Goal: Task Accomplishment & Management: Manage account settings

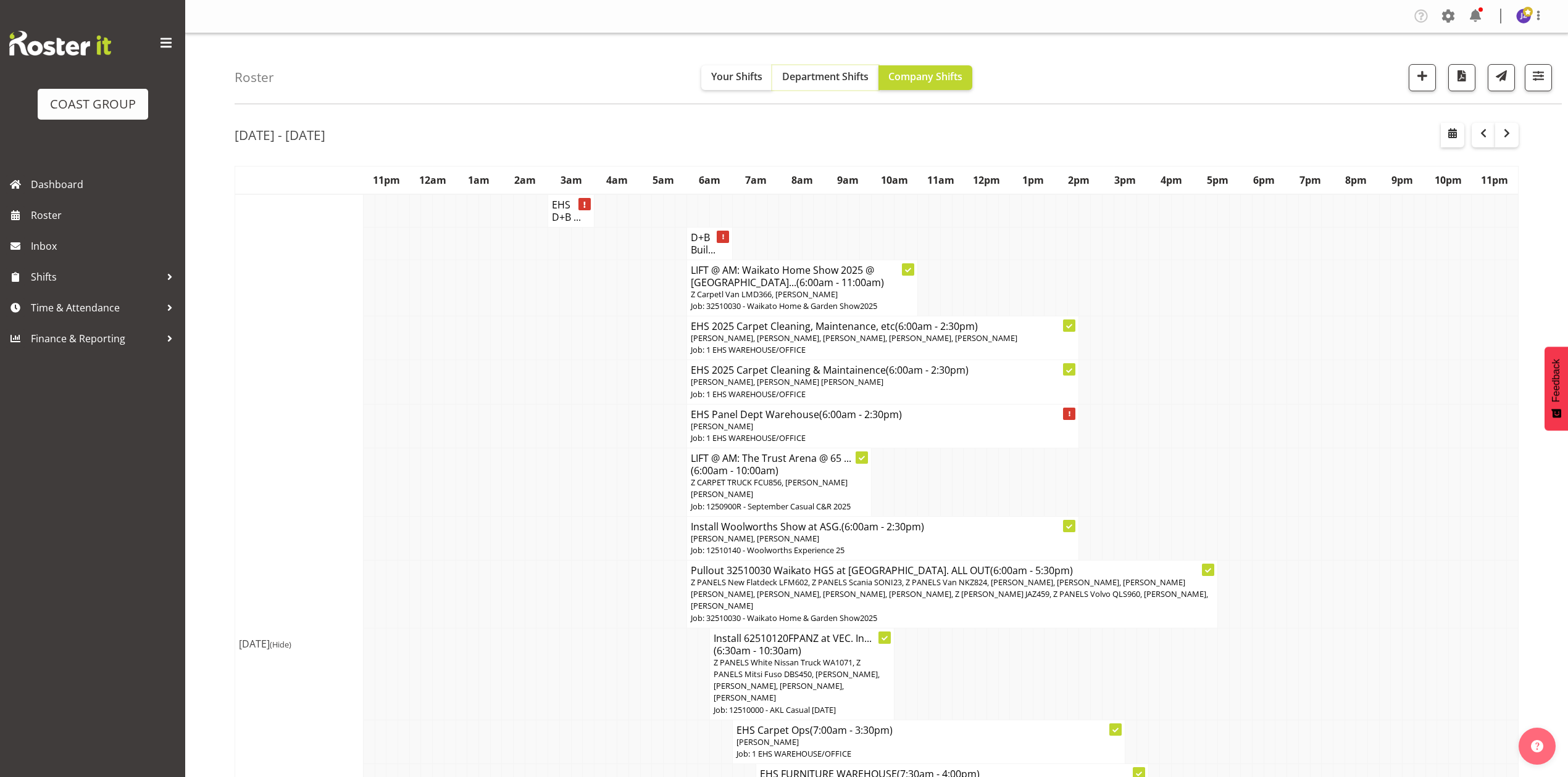
click at [835, 74] on span "Department Shifts" at bounding box center [825, 76] width 87 height 13
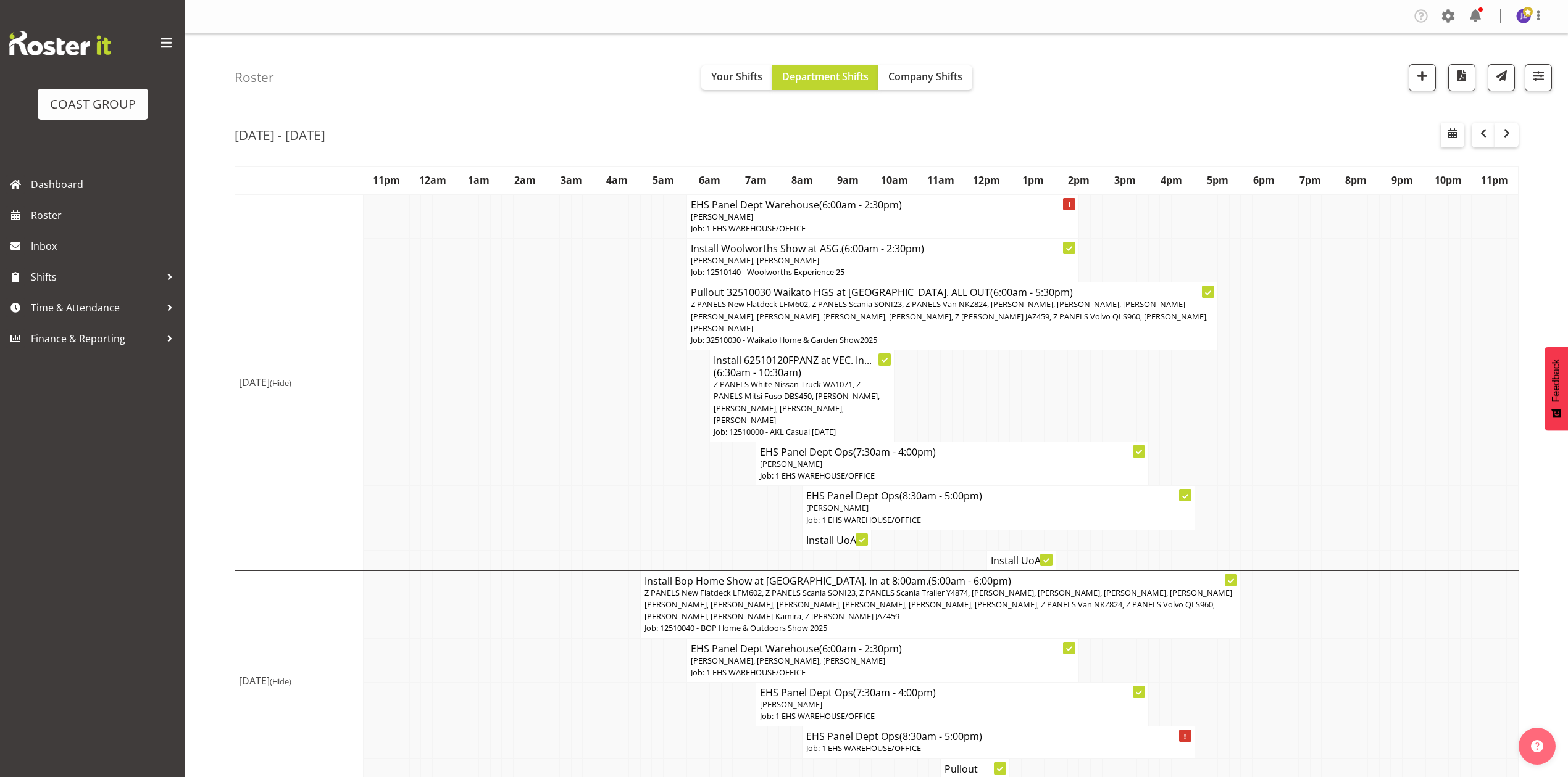
click at [536, 369] on td at bounding box center [542, 397] width 11 height 92
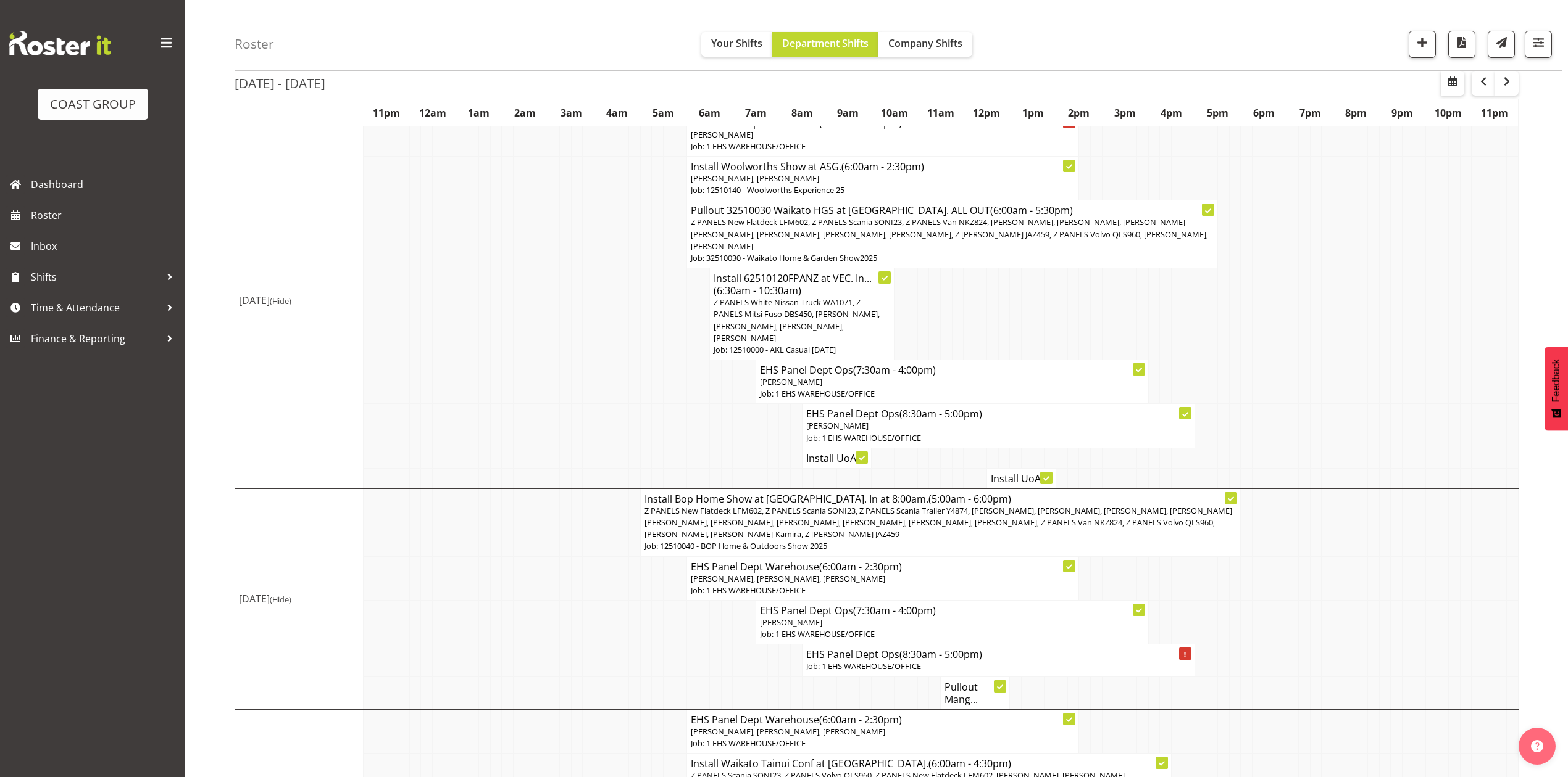
scroll to position [164, 0]
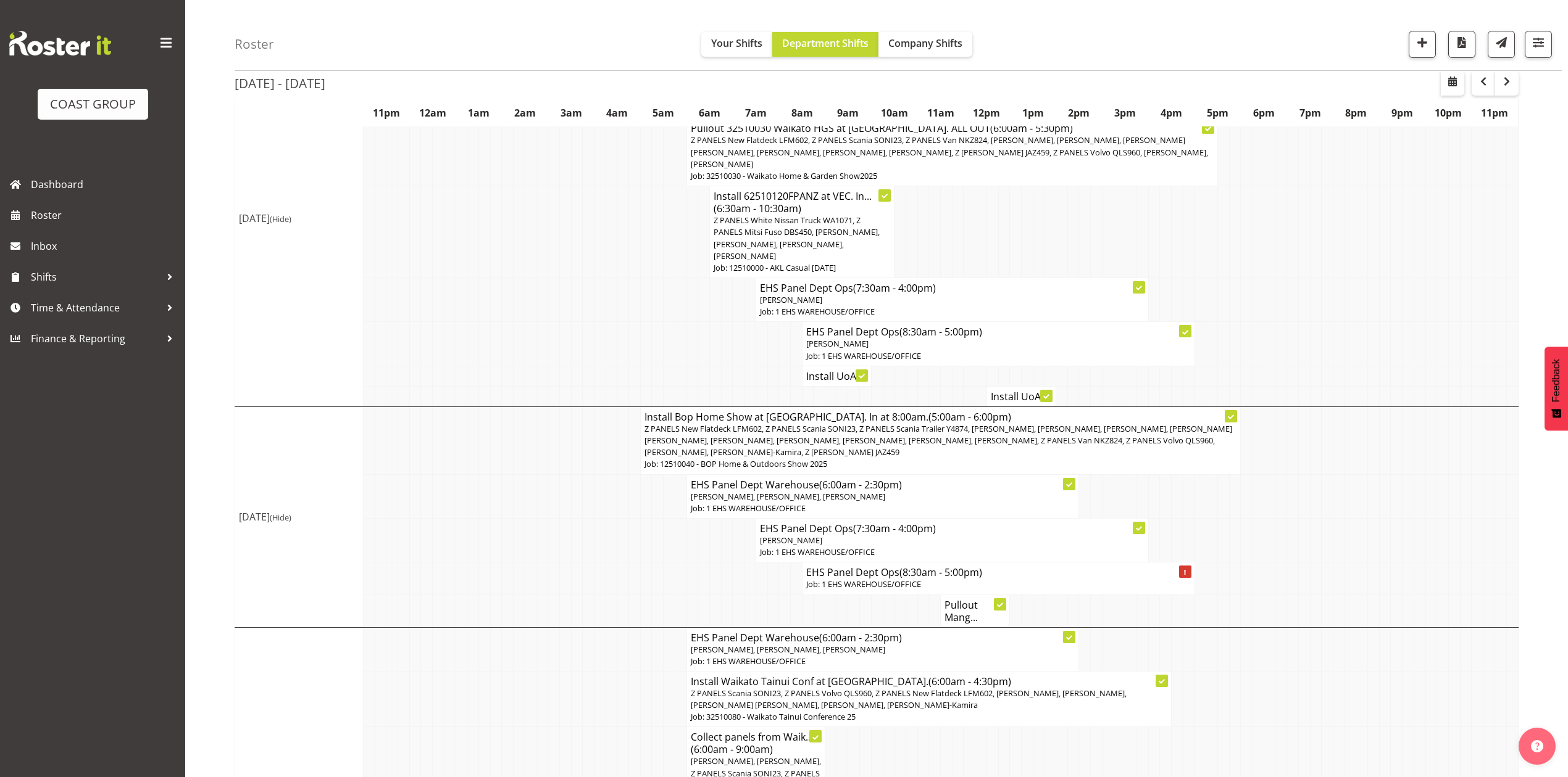
drag, startPoint x: 1010, startPoint y: 382, endPoint x: 1001, endPoint y: 388, distance: 10.8
click at [1010, 391] on h4 "Install UoA ..." at bounding box center [1021, 397] width 61 height 12
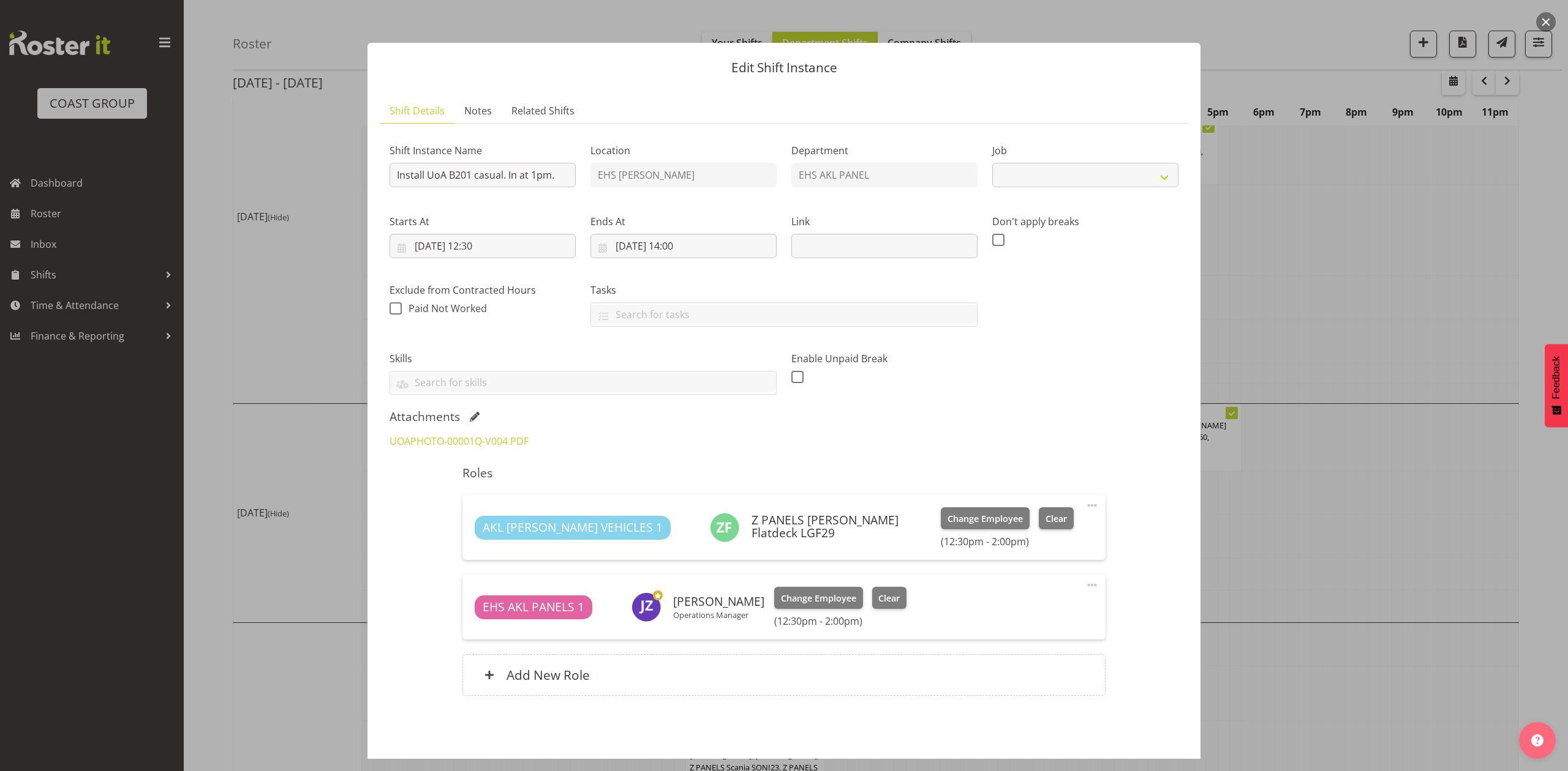
click at [1108, 382] on div "Shift Instance Name Install UoA B201 casual. In at 1pm. Location EHS [PERSON_NA…" at bounding box center [784, 264] width 803 height 276
select select "8654"
click at [1431, 313] on div at bounding box center [784, 385] width 1568 height 771
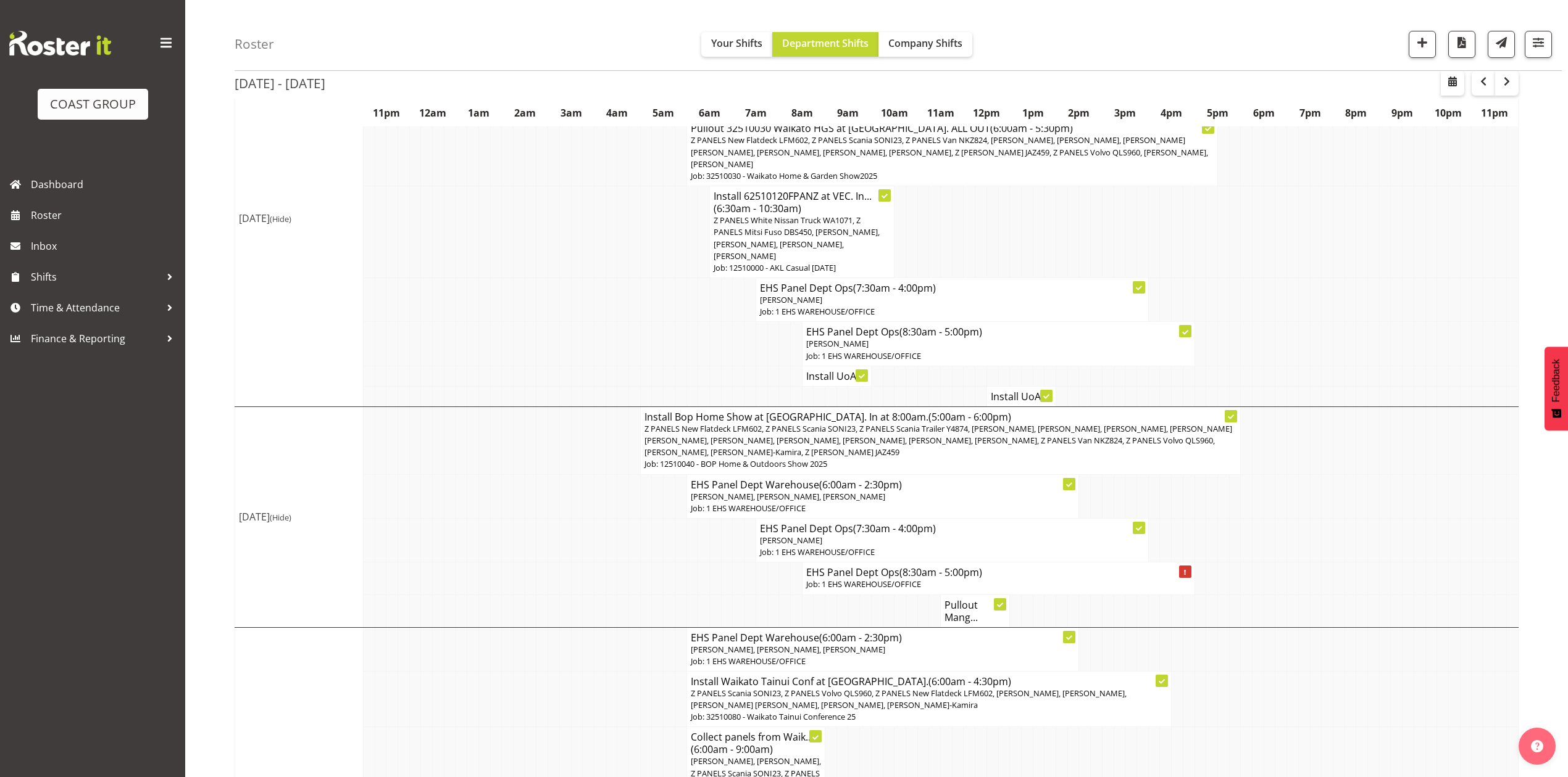
click at [815, 370] on h4 "Install UoA ..." at bounding box center [836, 376] width 61 height 12
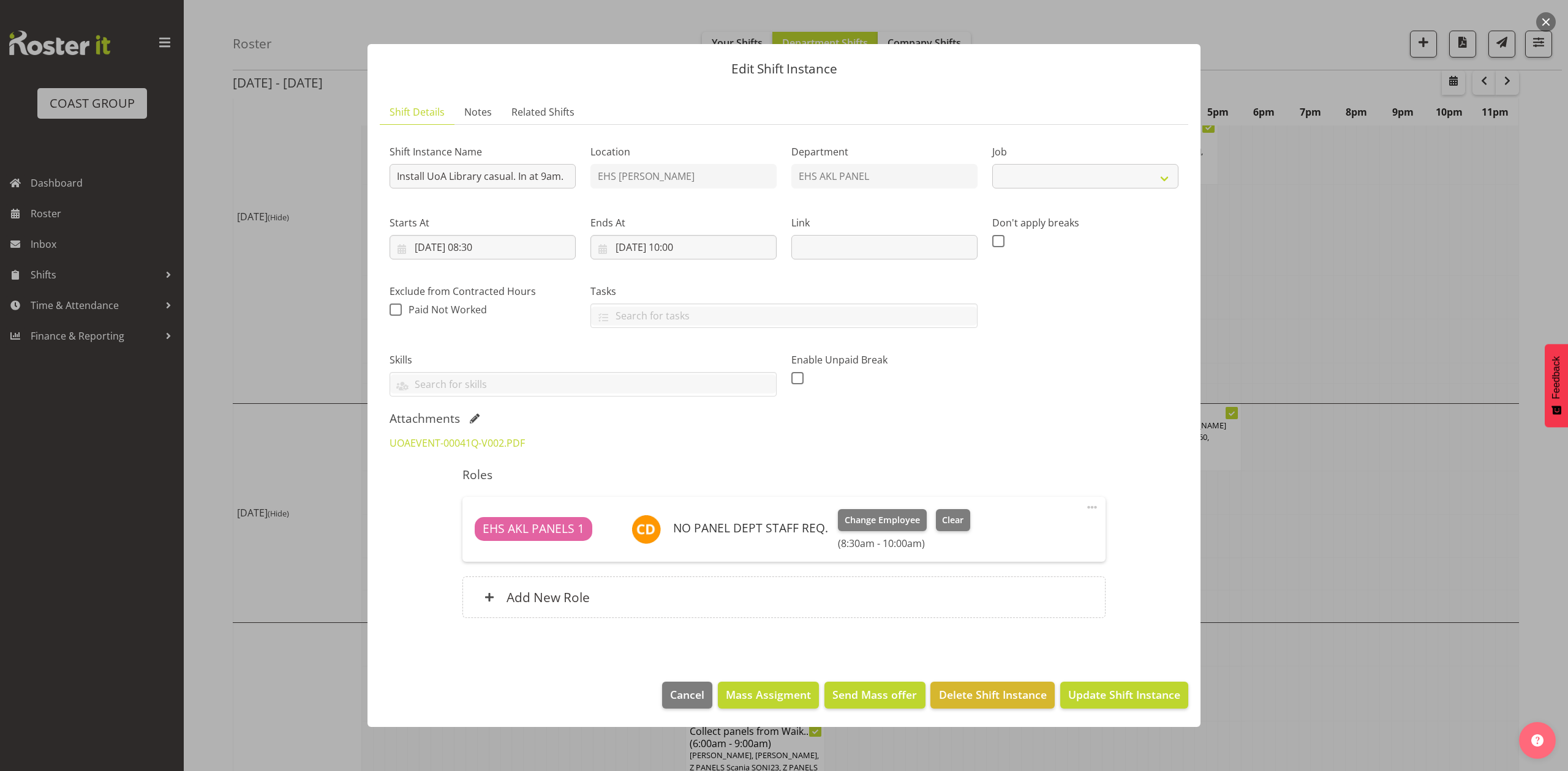
click at [1418, 235] on div at bounding box center [784, 385] width 1568 height 771
select select "8654"
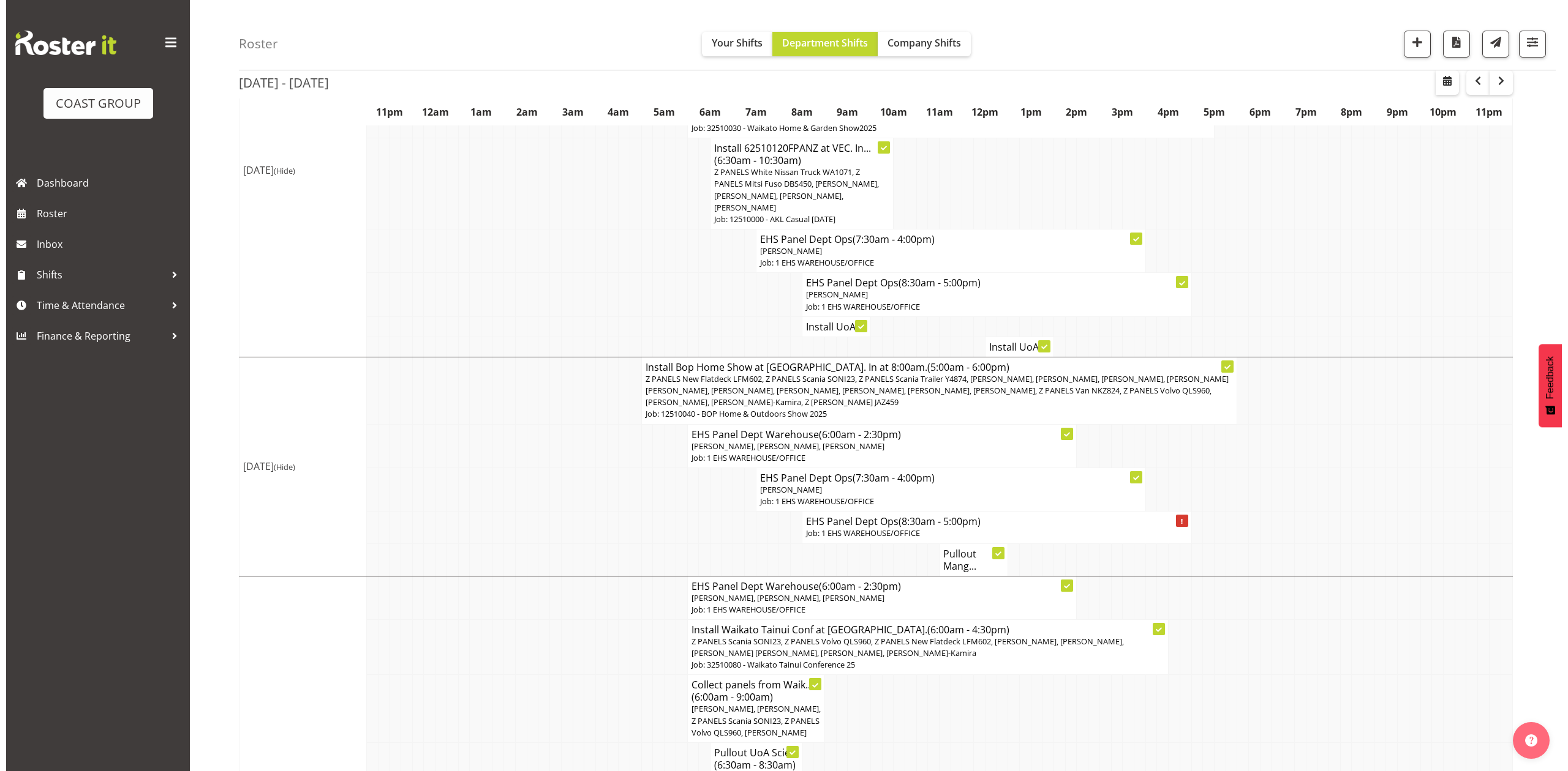
scroll to position [245, 0]
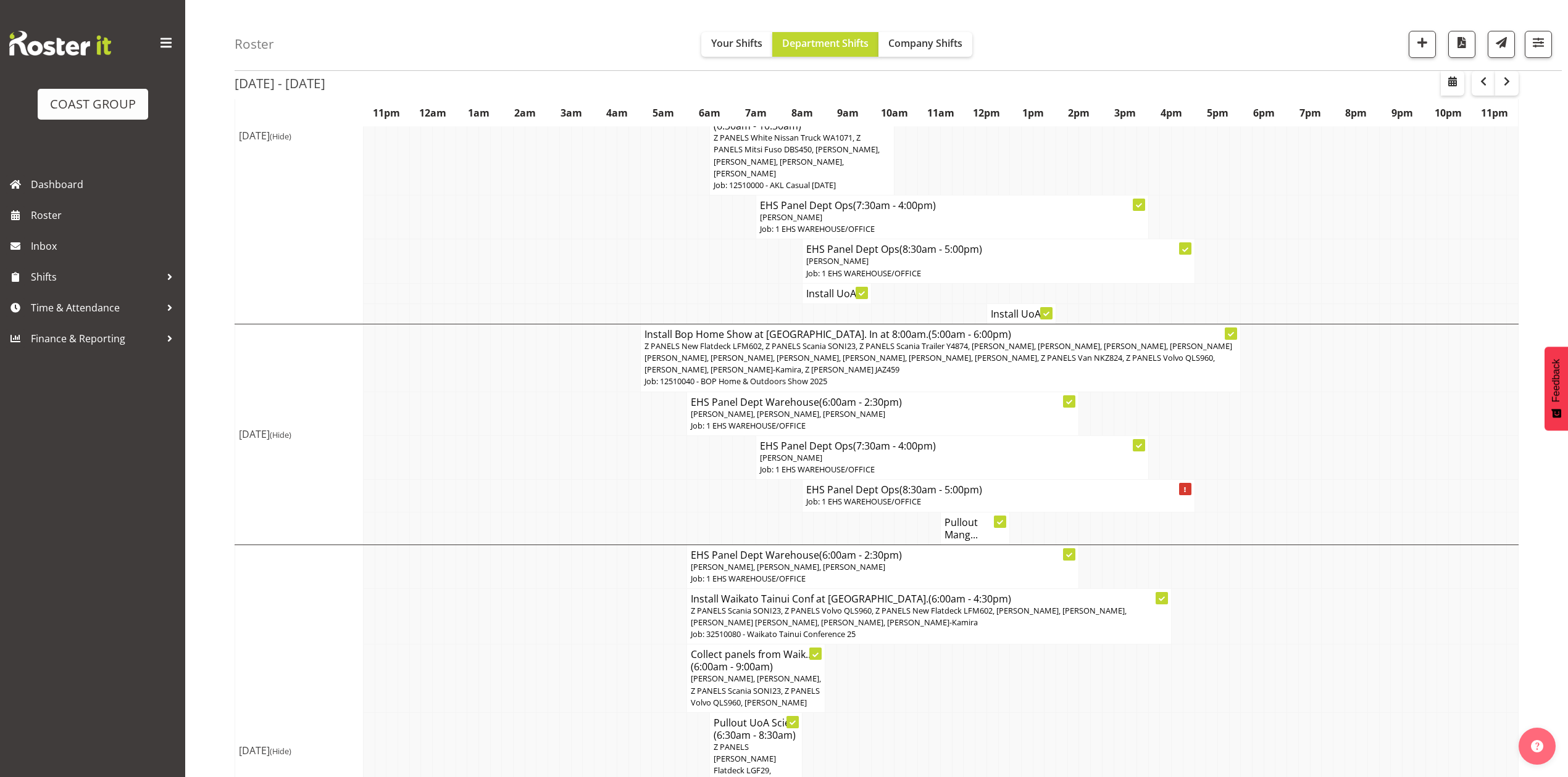
click at [1410, 349] on td at bounding box center [1408, 358] width 11 height 68
click at [903, 376] on p "Job: 12510040 - BOP Home & Outdoors Show 2025" at bounding box center [940, 381] width 592 height 11
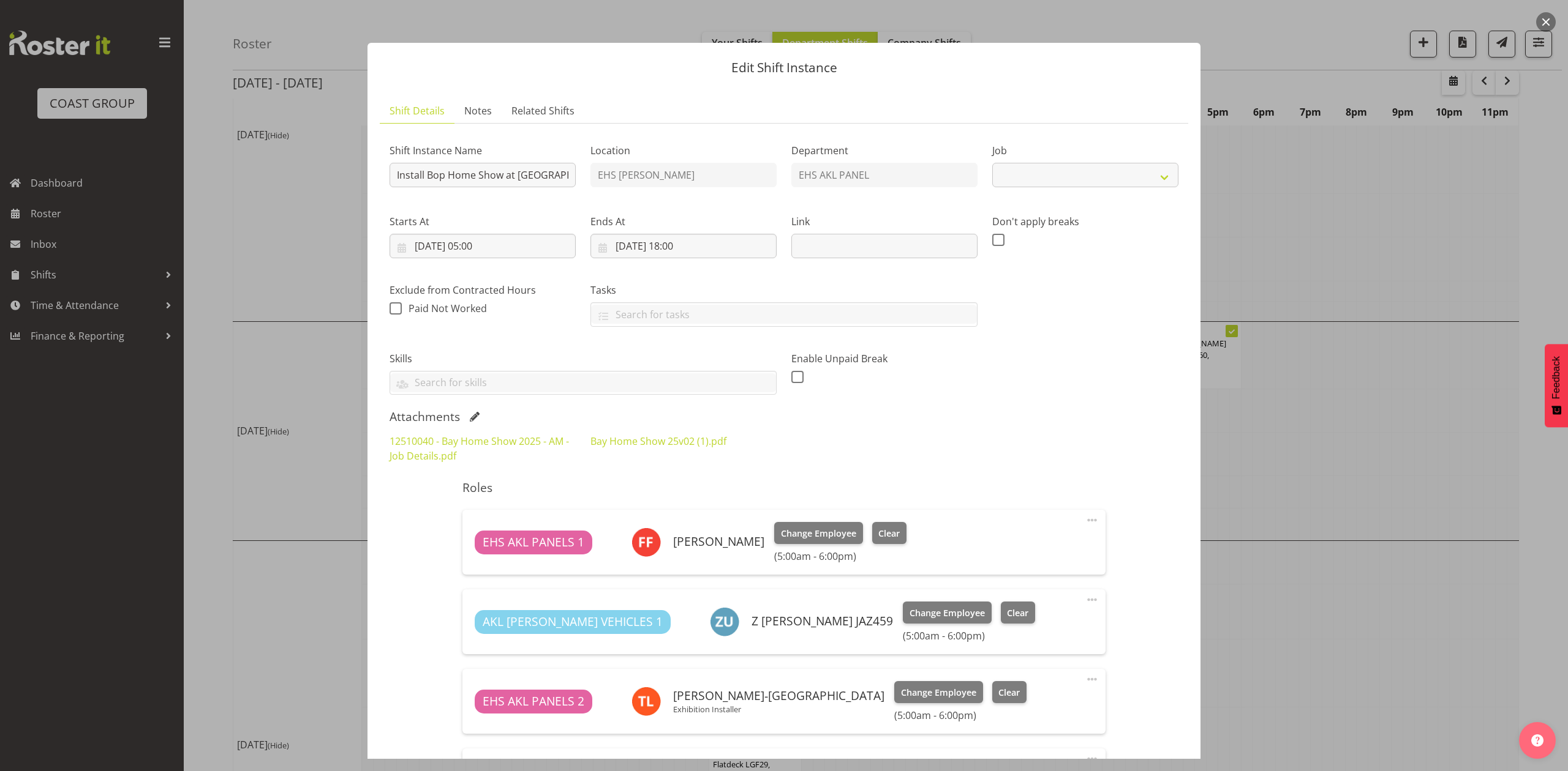
select select "9297"
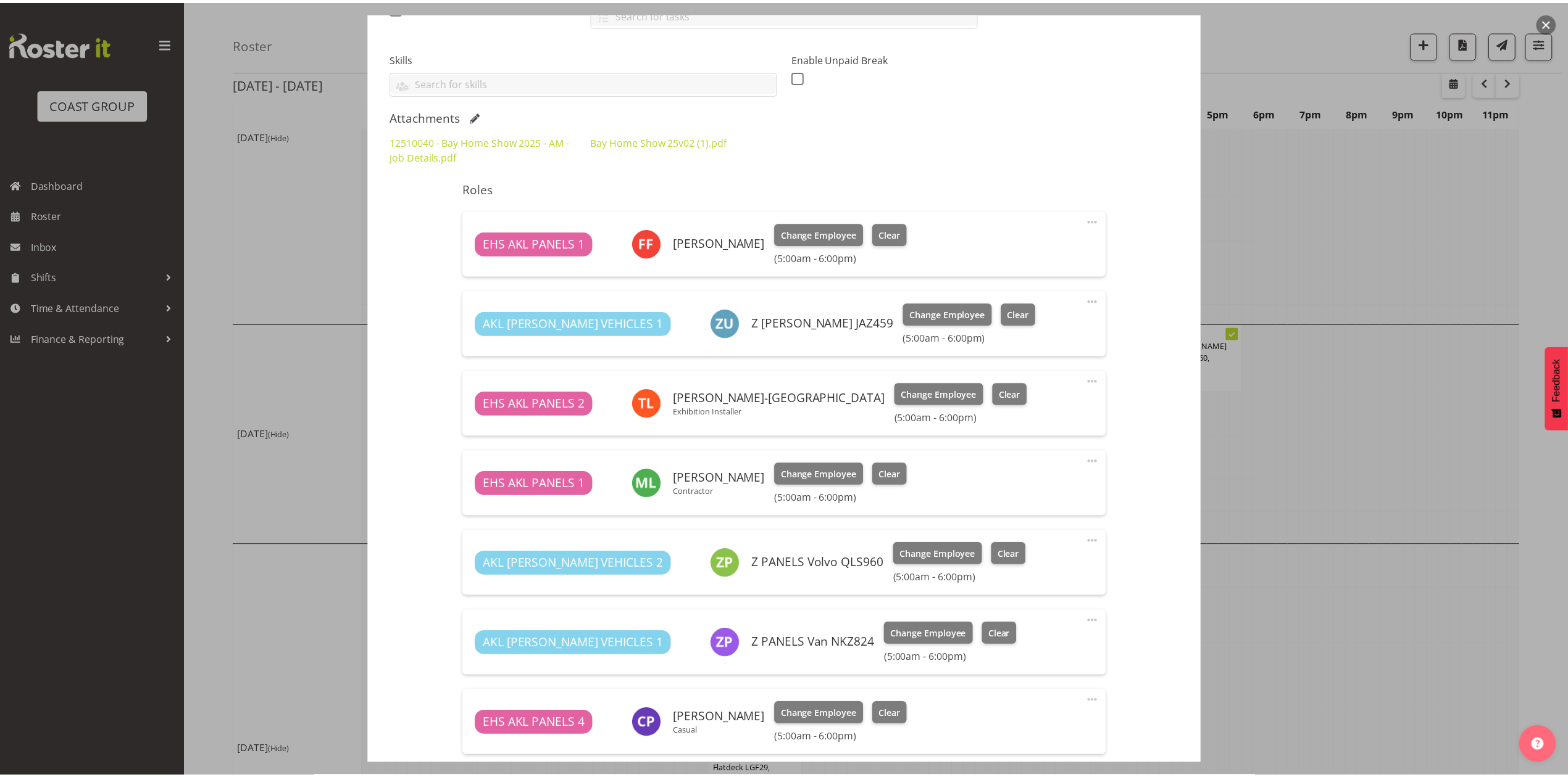
scroll to position [276, 0]
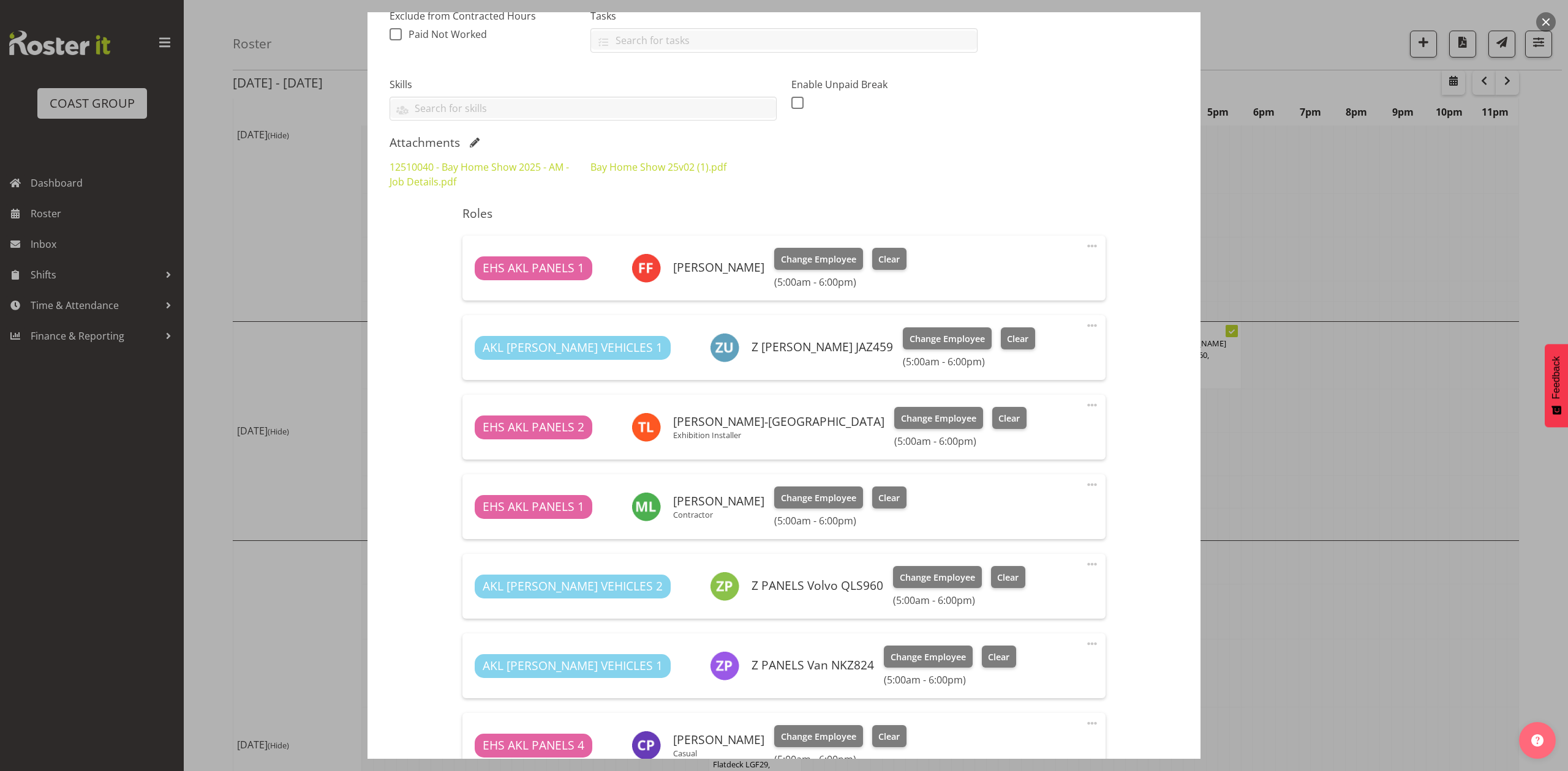
click at [1335, 412] on div at bounding box center [784, 385] width 1568 height 771
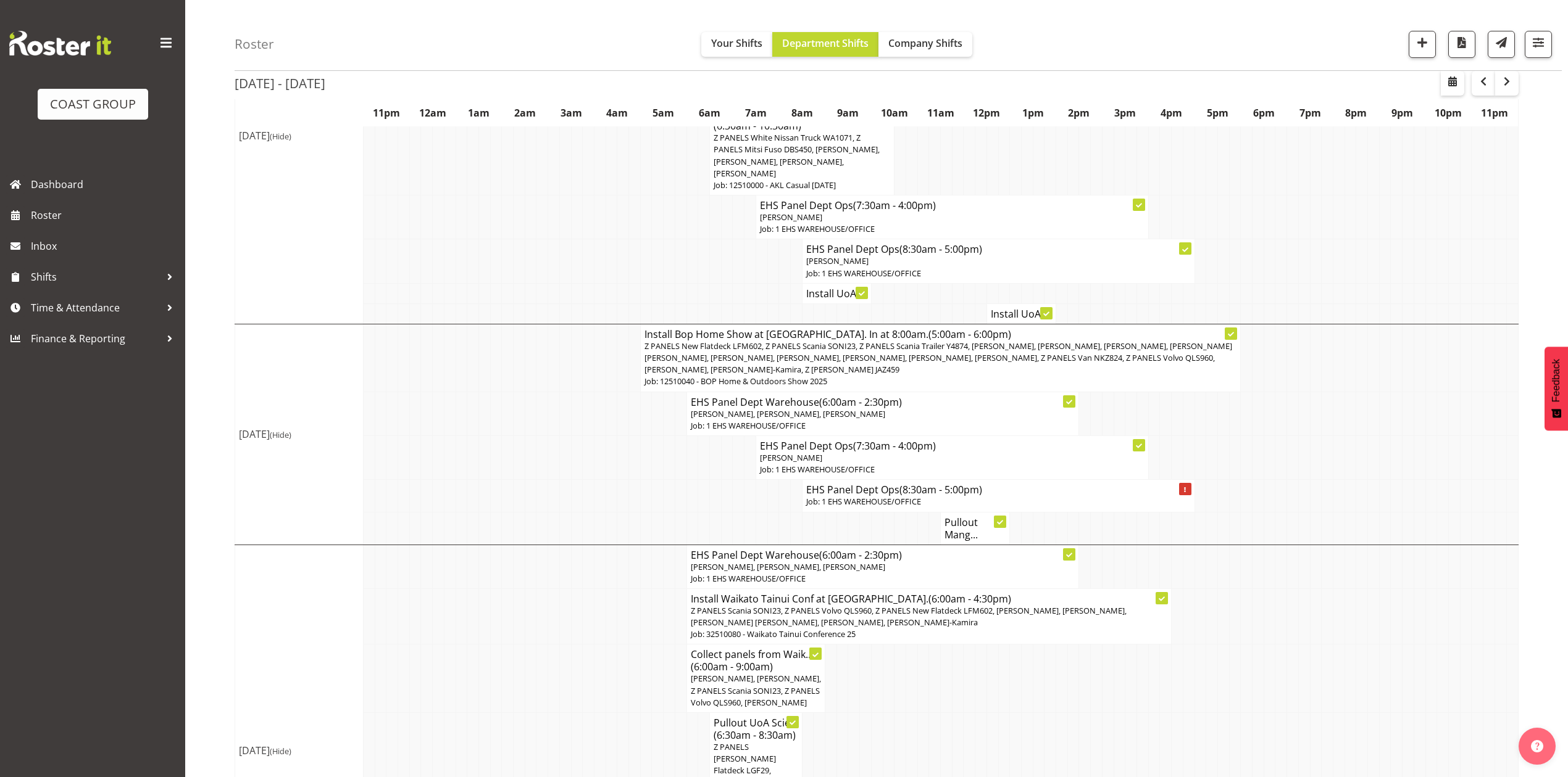
click at [956, 523] on h4 "Pullout Mang..." at bounding box center [975, 529] width 61 height 25
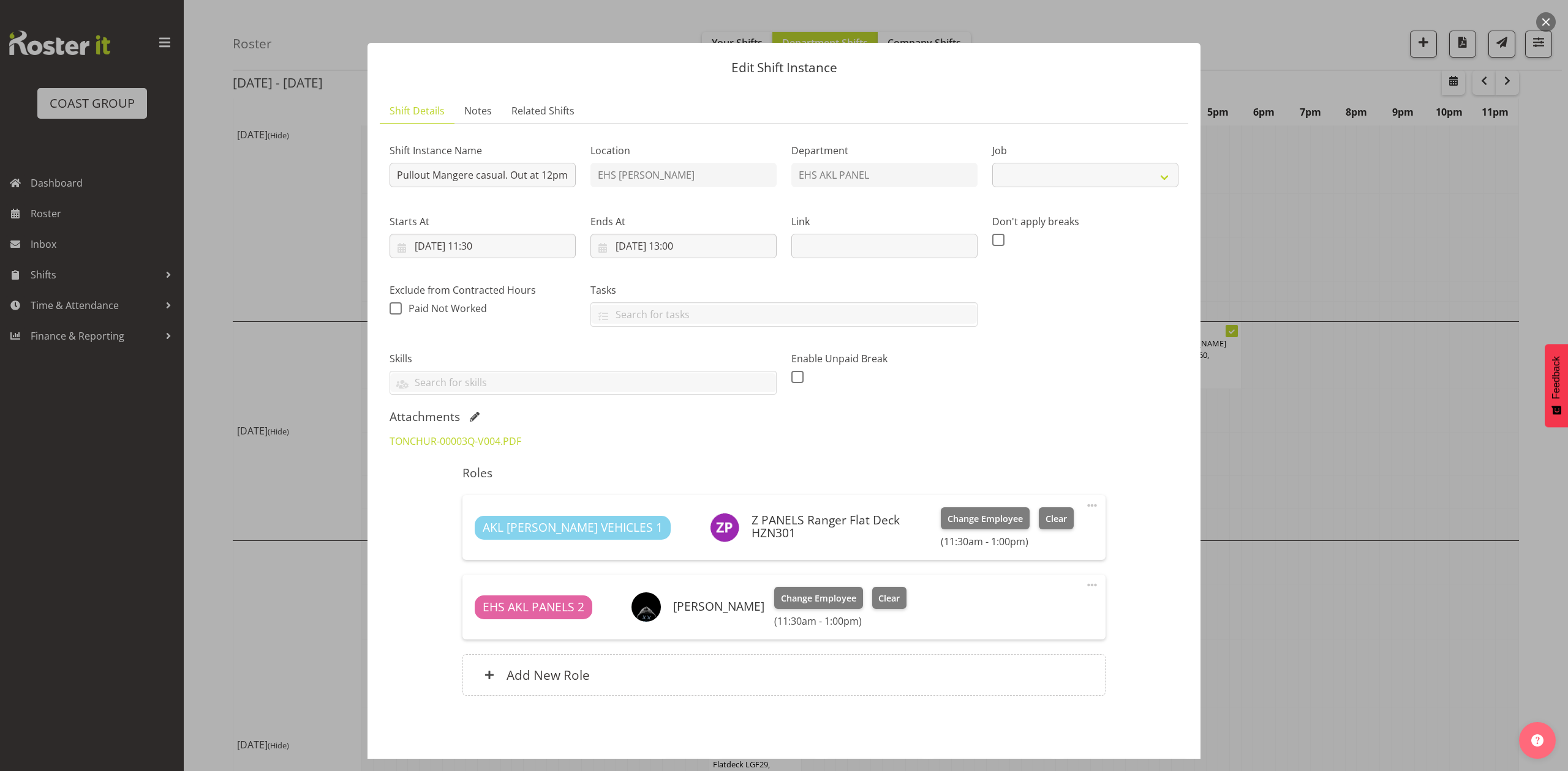
select select "8653"
click at [1295, 429] on div at bounding box center [784, 385] width 1568 height 771
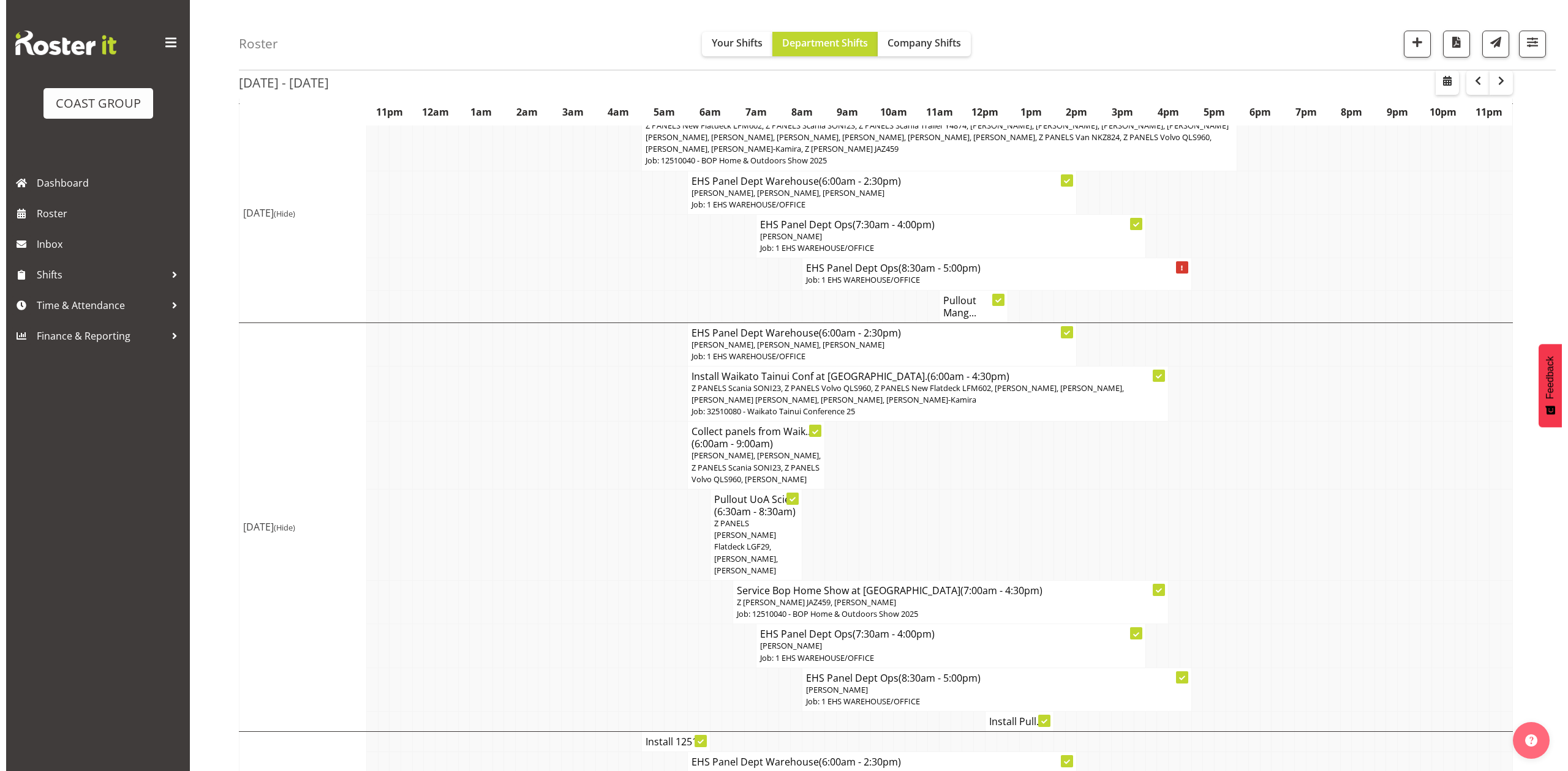
scroll to position [490, 0]
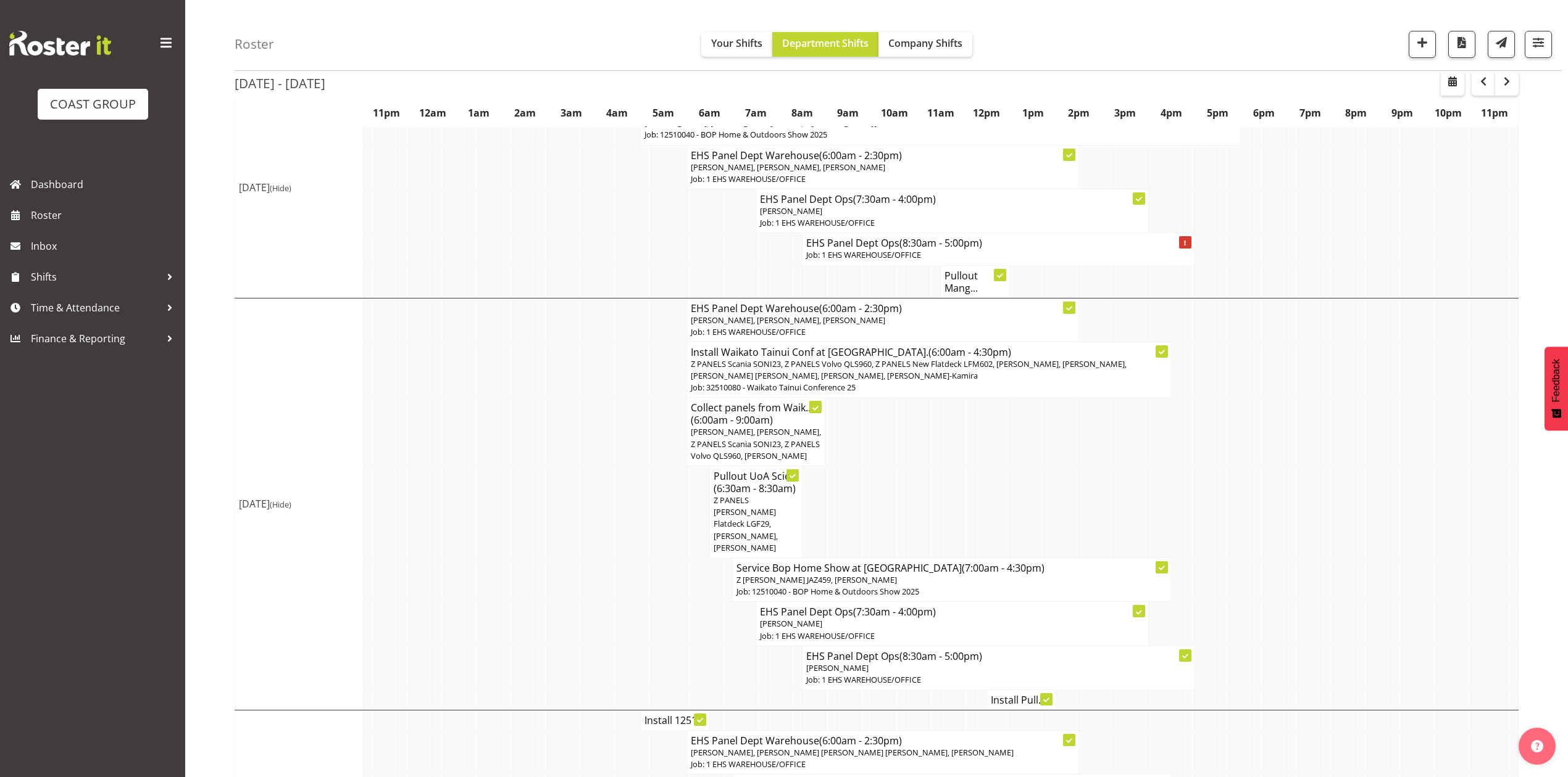
click at [1025, 358] on span "Z PANELS Scania SONI23, Z PANELS Volvo QLS960, Z PANELS New Flatdeck LFM602, [P…" at bounding box center [908, 370] width 436 height 23
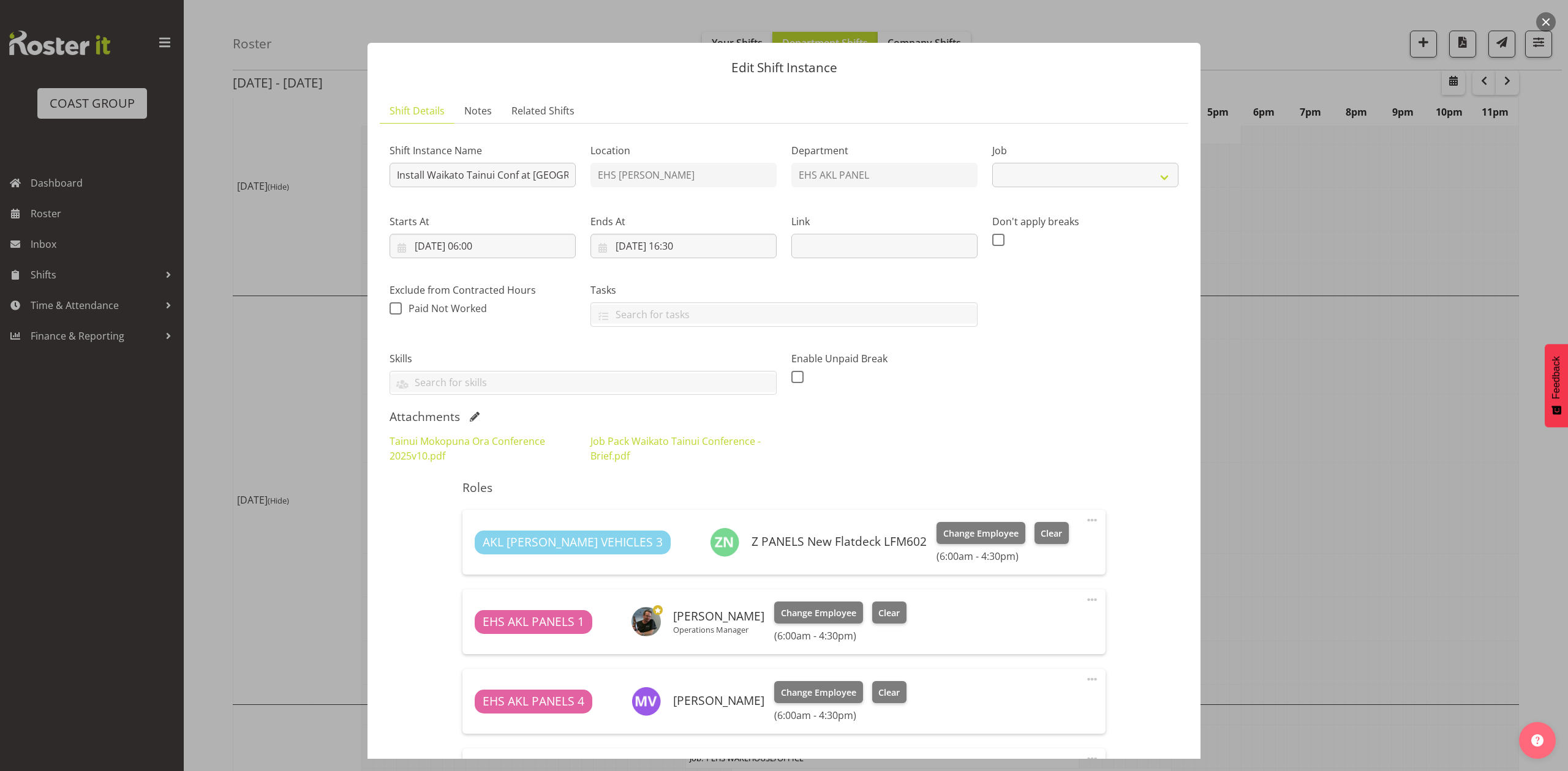
select select "9430"
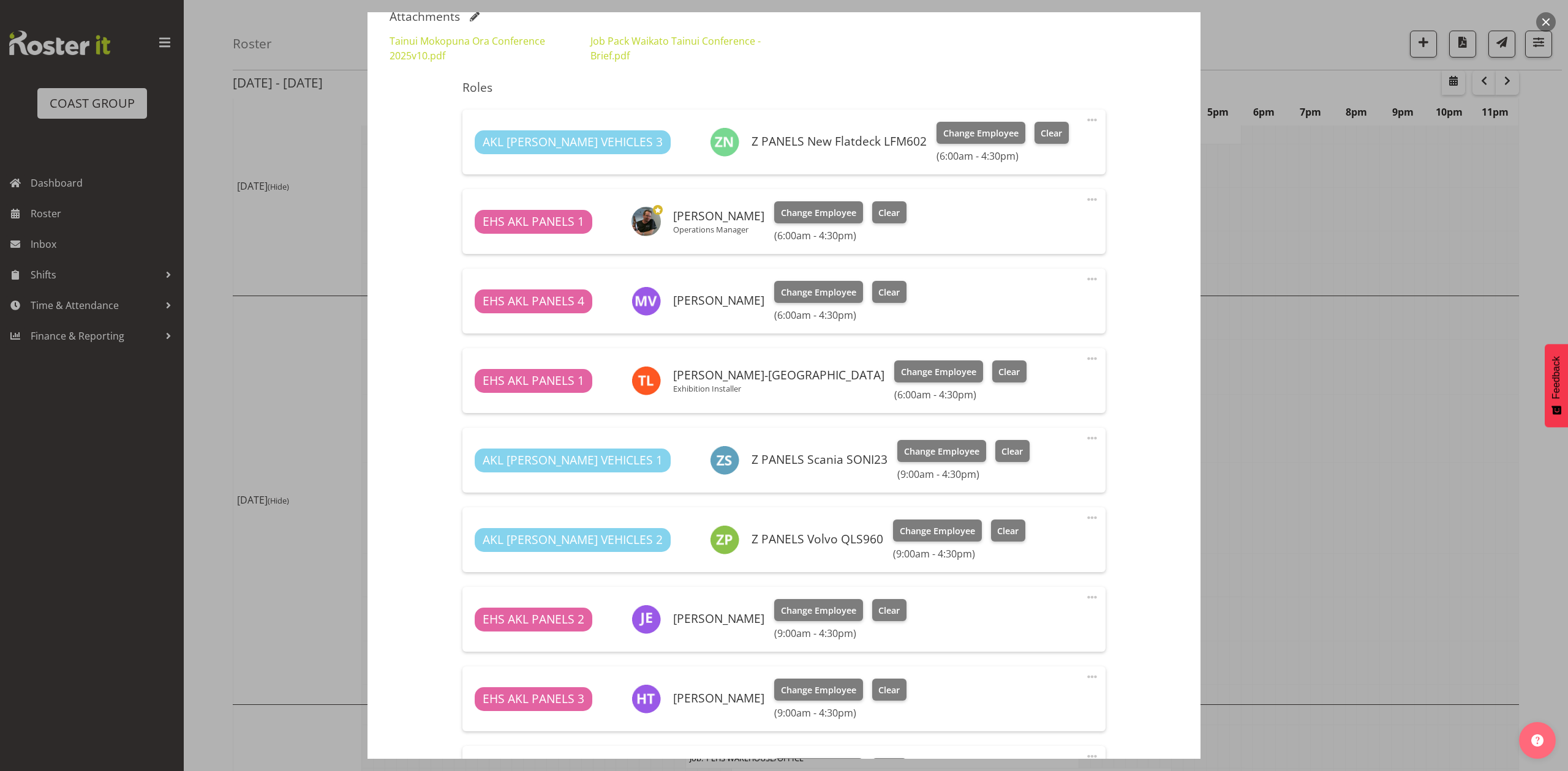
scroll to position [375, 0]
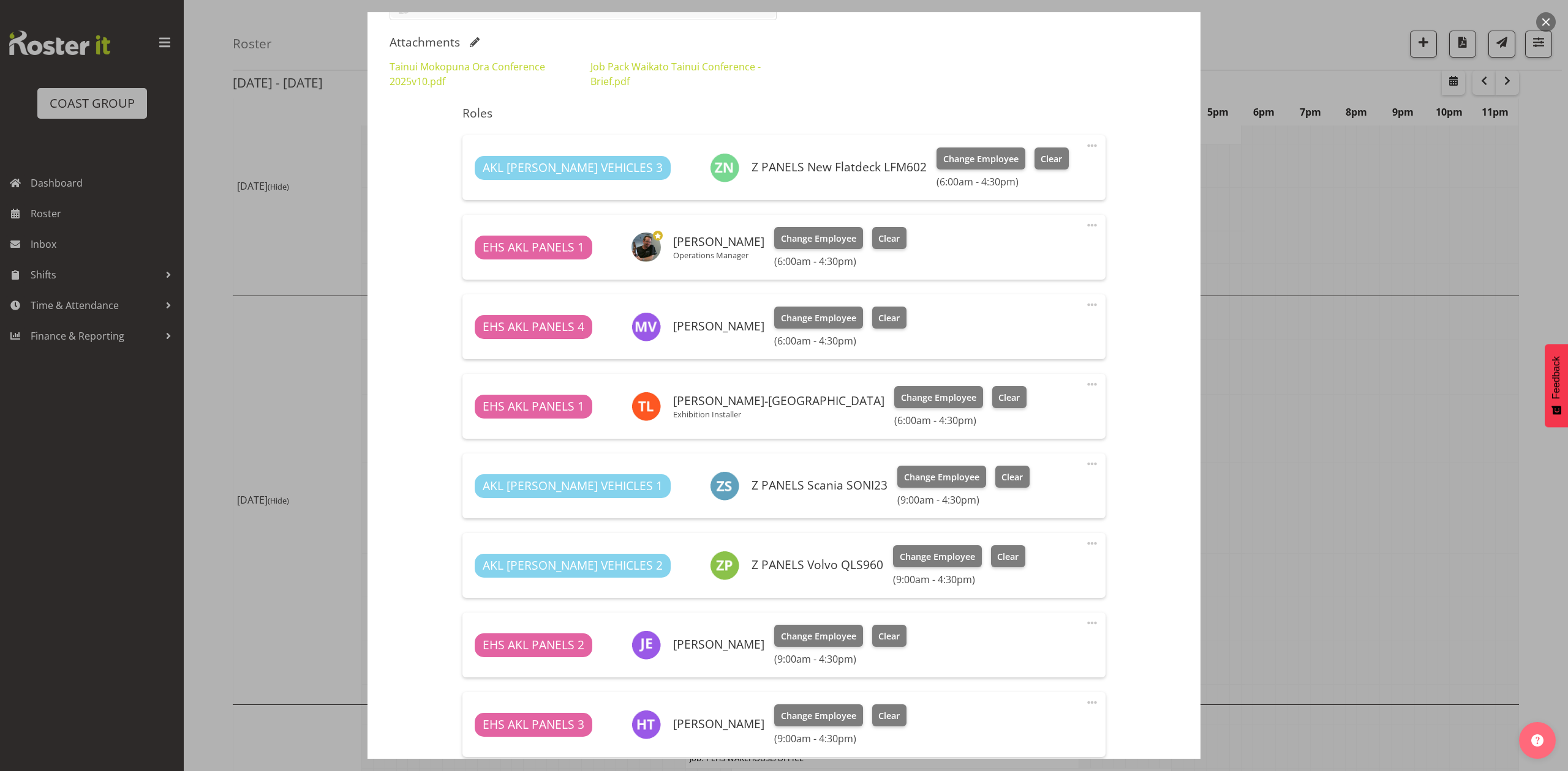
click at [1289, 342] on div at bounding box center [784, 385] width 1568 height 771
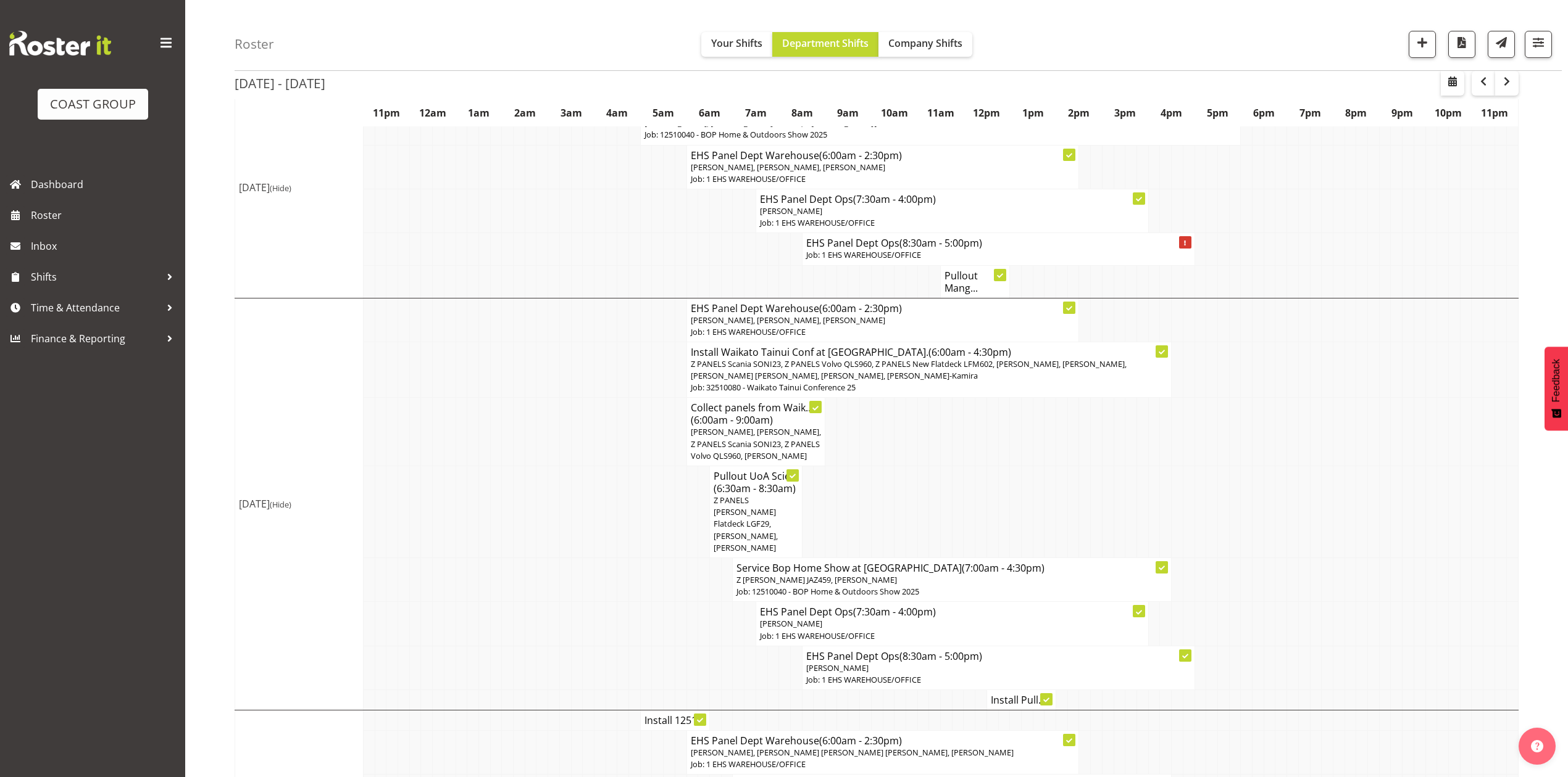
click at [895, 478] on td at bounding box center [900, 512] width 11 height 92
click at [924, 429] on td at bounding box center [923, 432] width 11 height 69
click at [772, 426] on span "[PERSON_NAME], [PERSON_NAME], Z PANELS Scania SONI23, Z PANELS Volvo QLS960, [P…" at bounding box center [755, 443] width 131 height 34
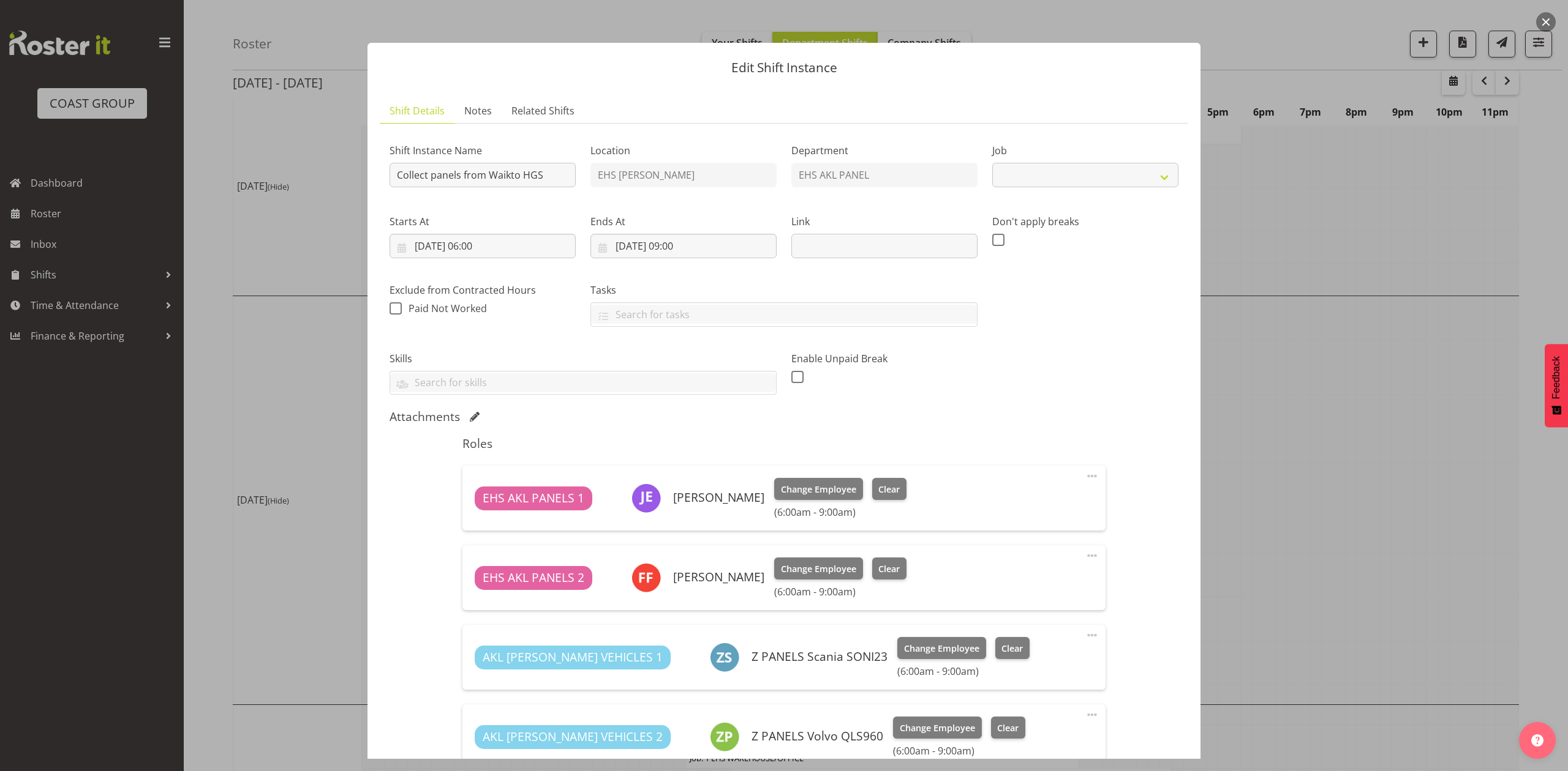
select select "9140"
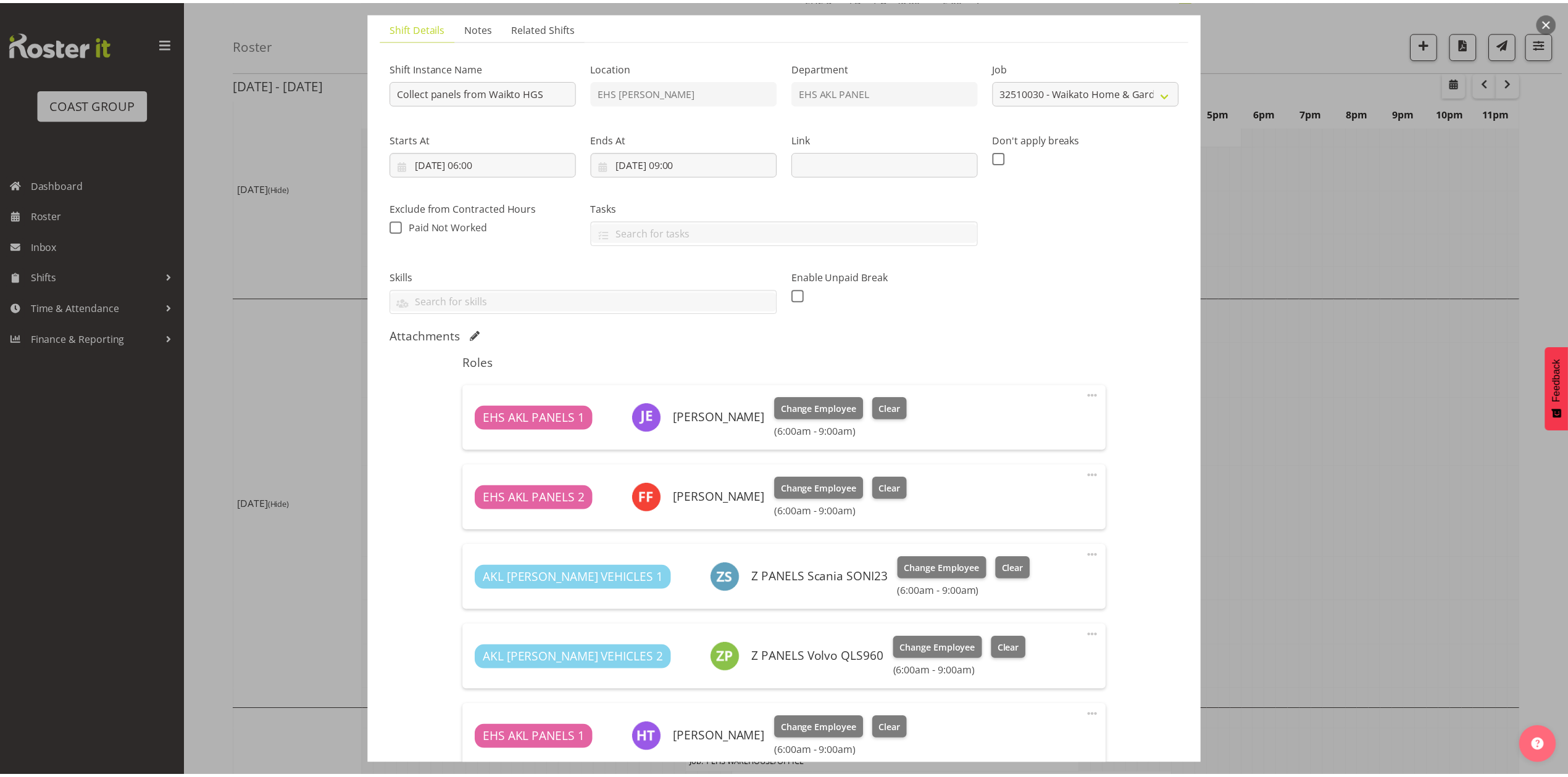
scroll to position [164, 0]
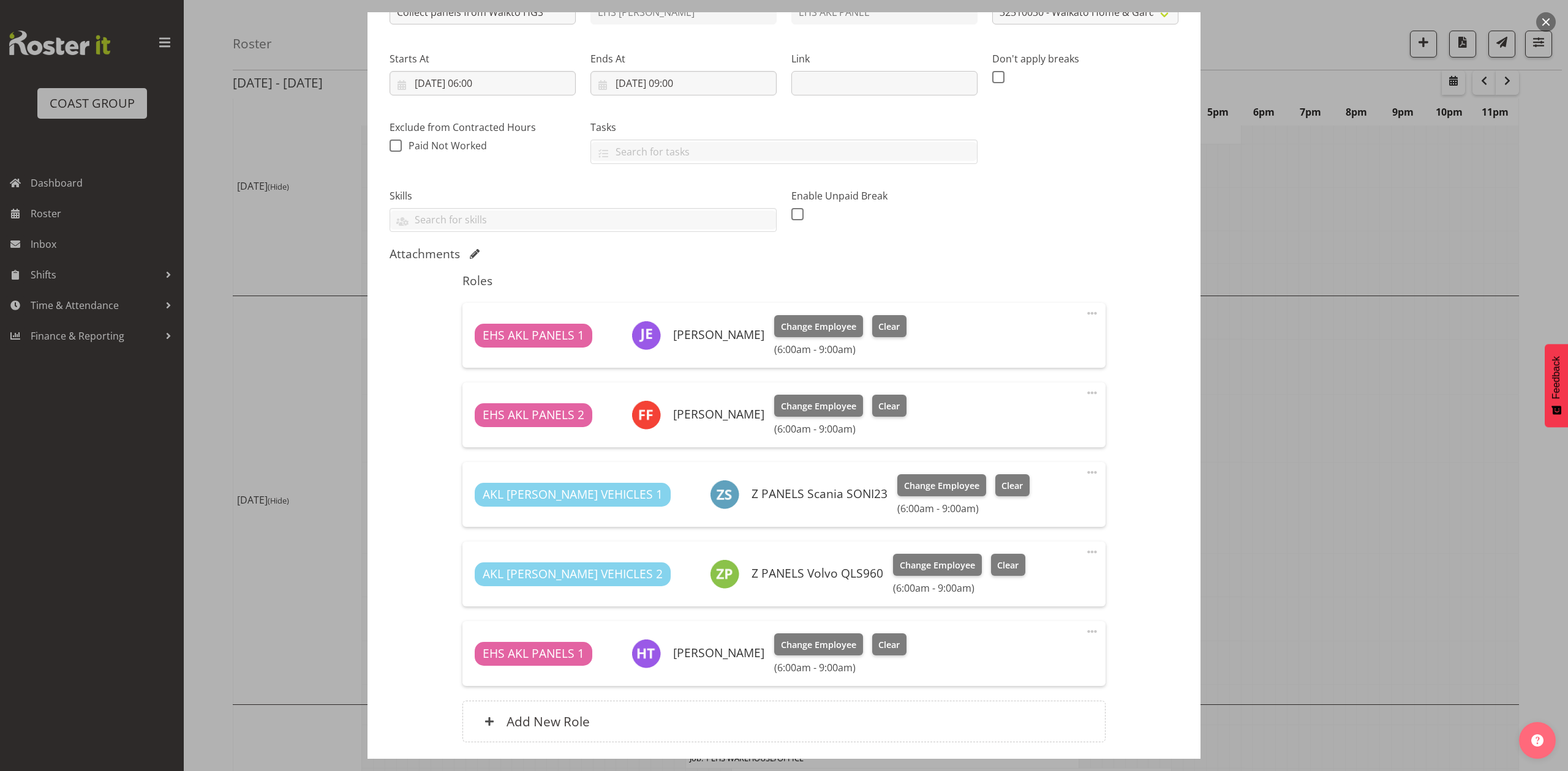
click at [1352, 385] on div at bounding box center [784, 385] width 1568 height 771
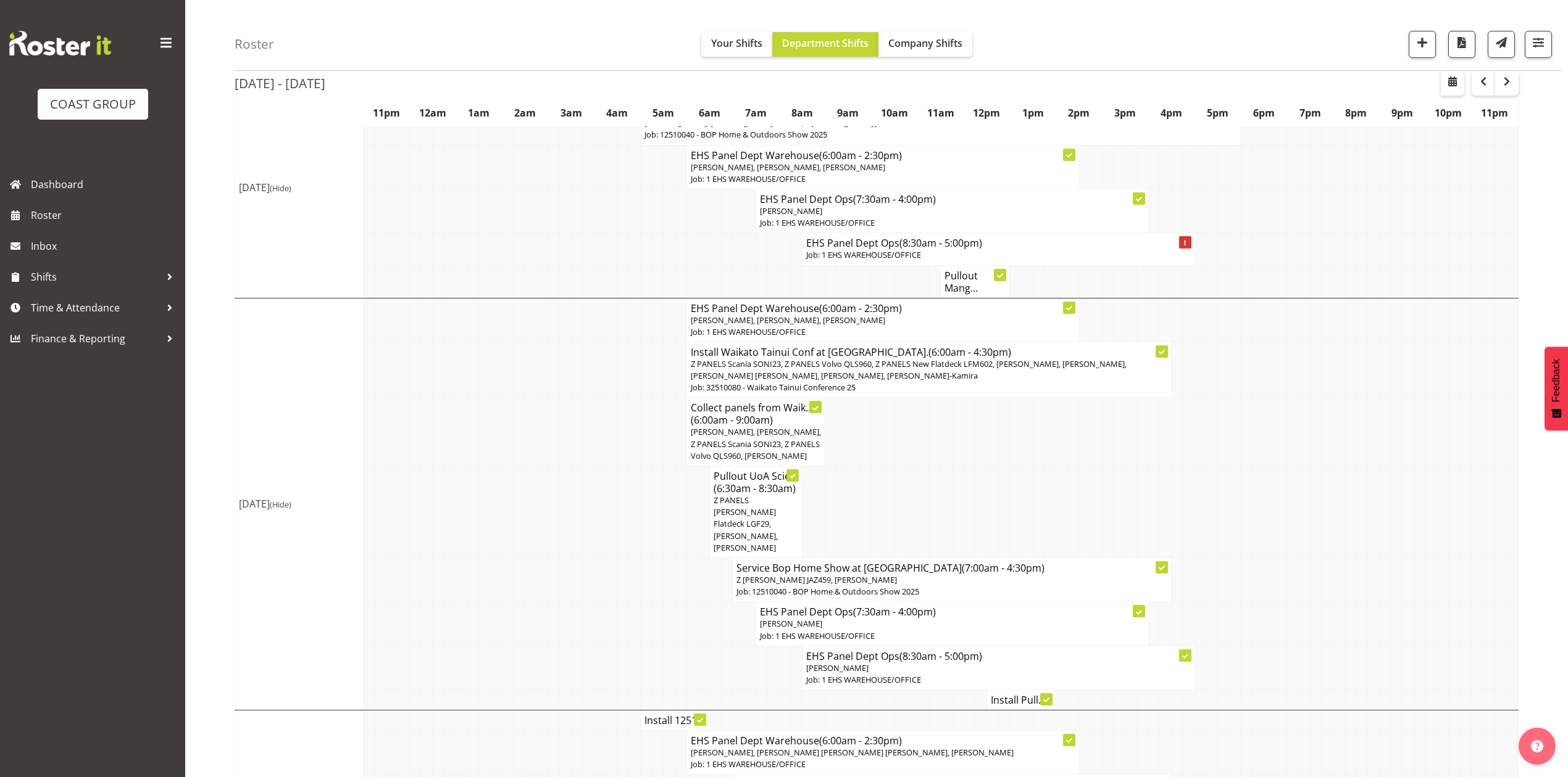
click at [899, 448] on td at bounding box center [900, 432] width 11 height 69
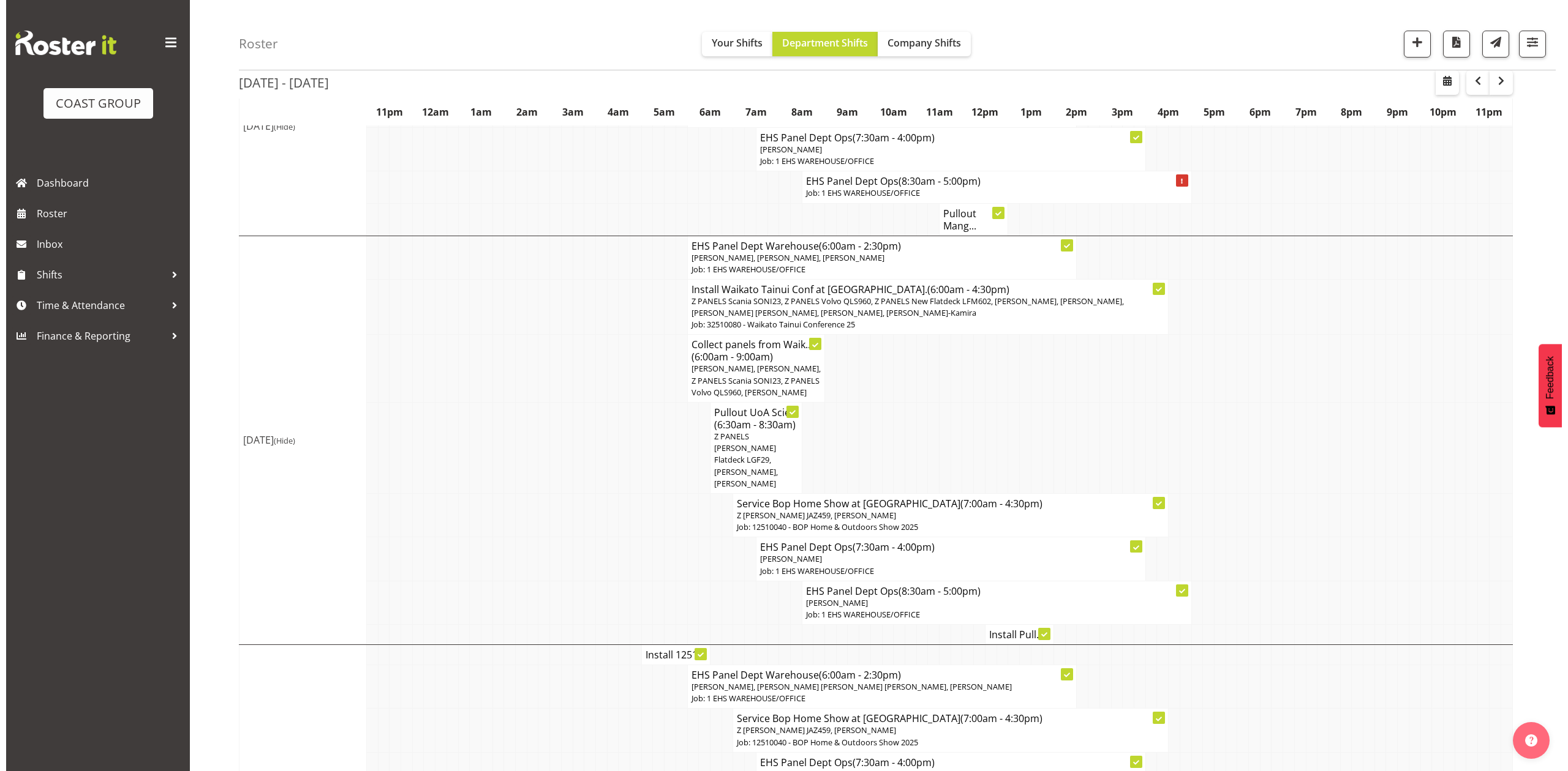
scroll to position [571, 0]
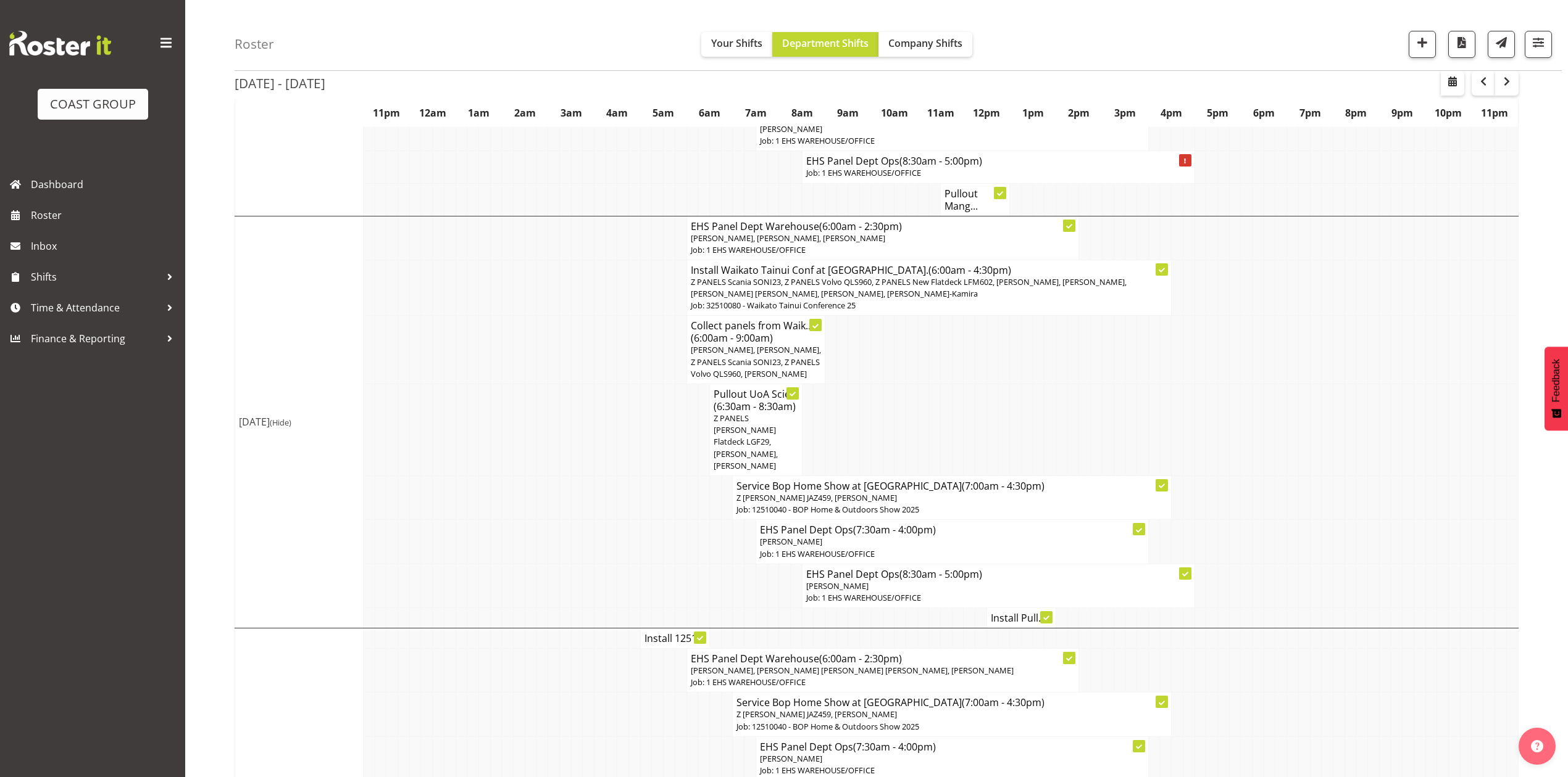
click at [924, 415] on td at bounding box center [923, 430] width 11 height 92
click at [746, 413] on span "Z PANELS [PERSON_NAME] Flatdeck LGF29, [PERSON_NAME], [PERSON_NAME]" at bounding box center [745, 441] width 64 height 58
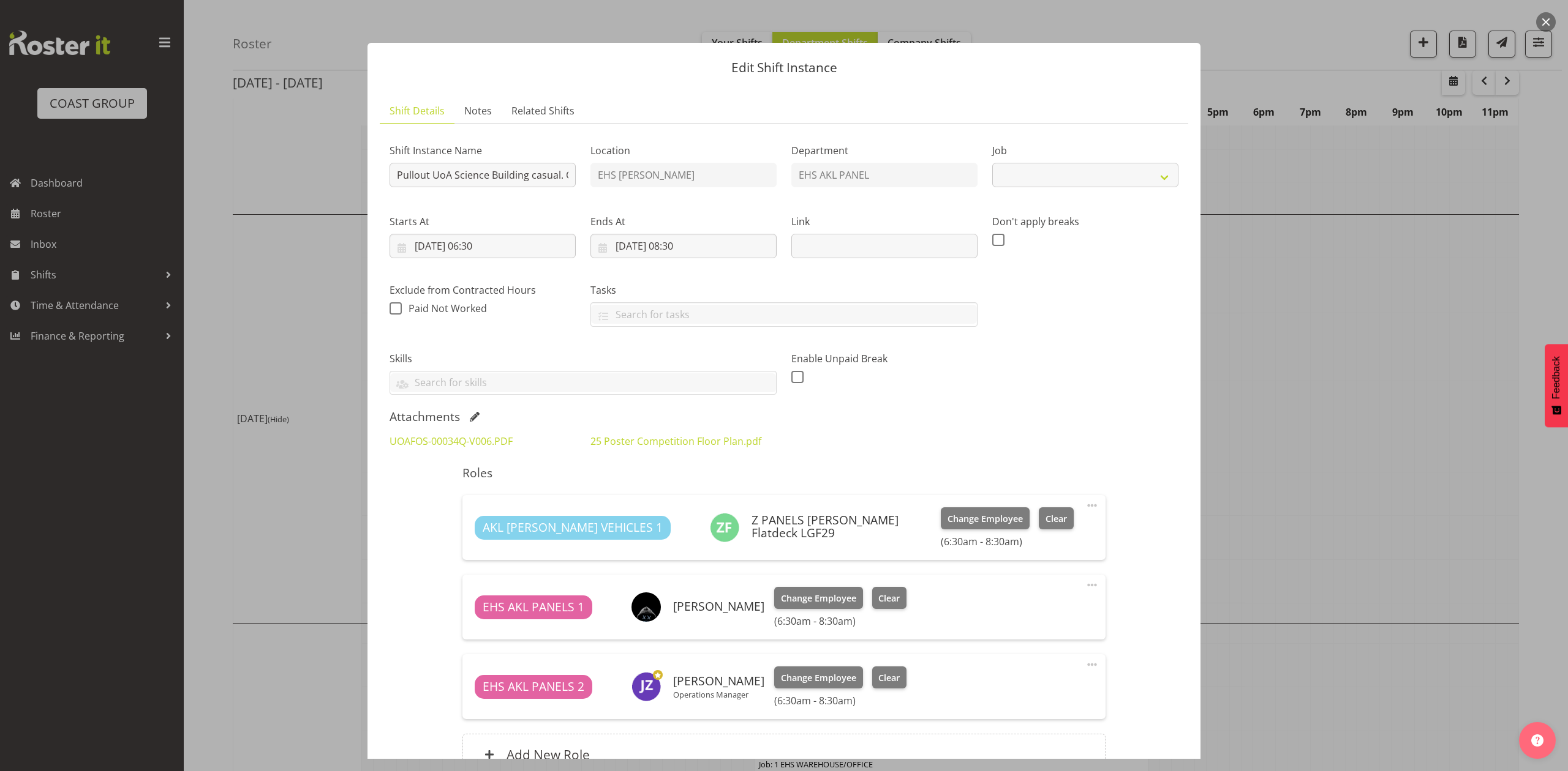
select select "8654"
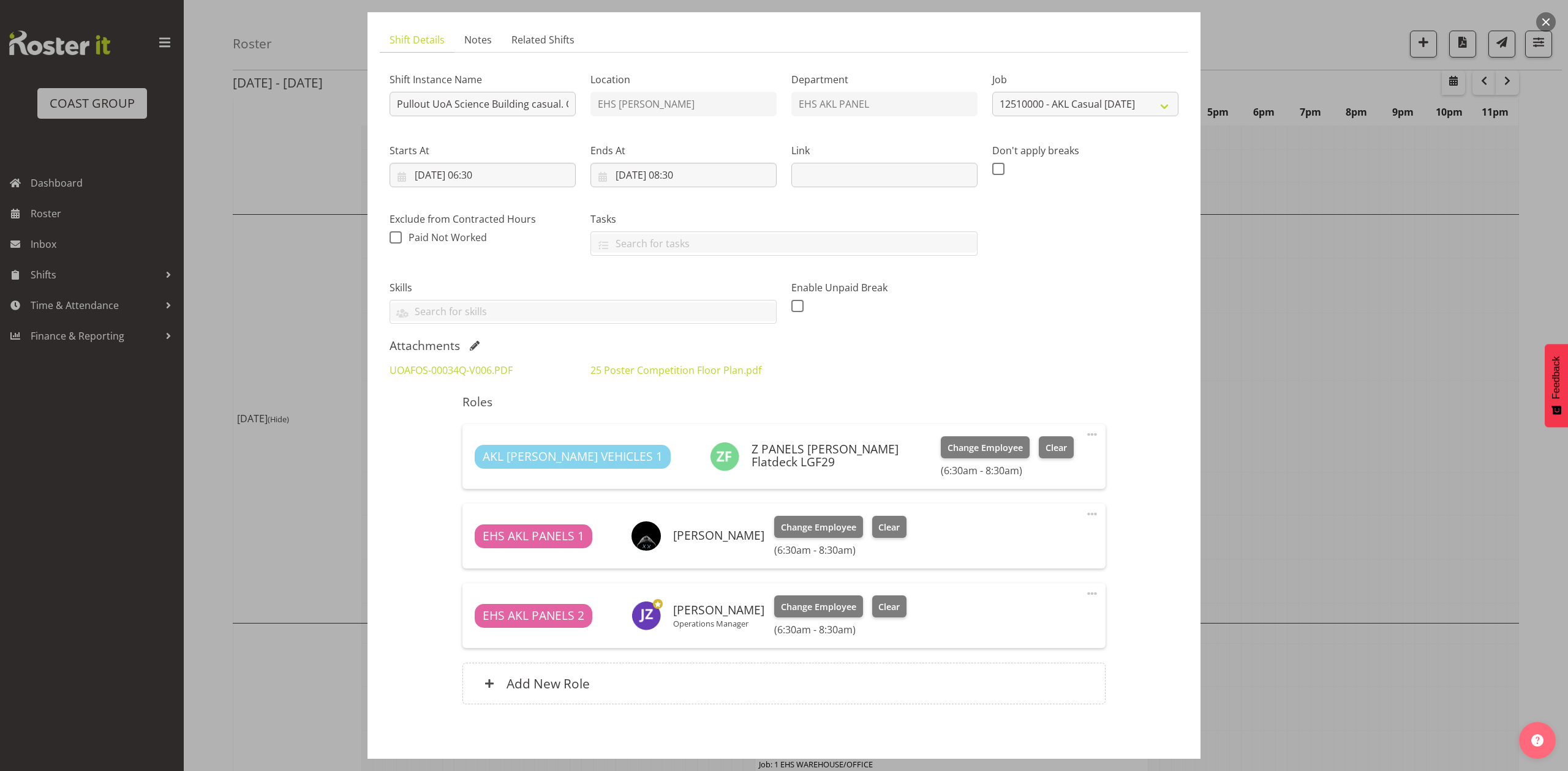
scroll to position [128, 0]
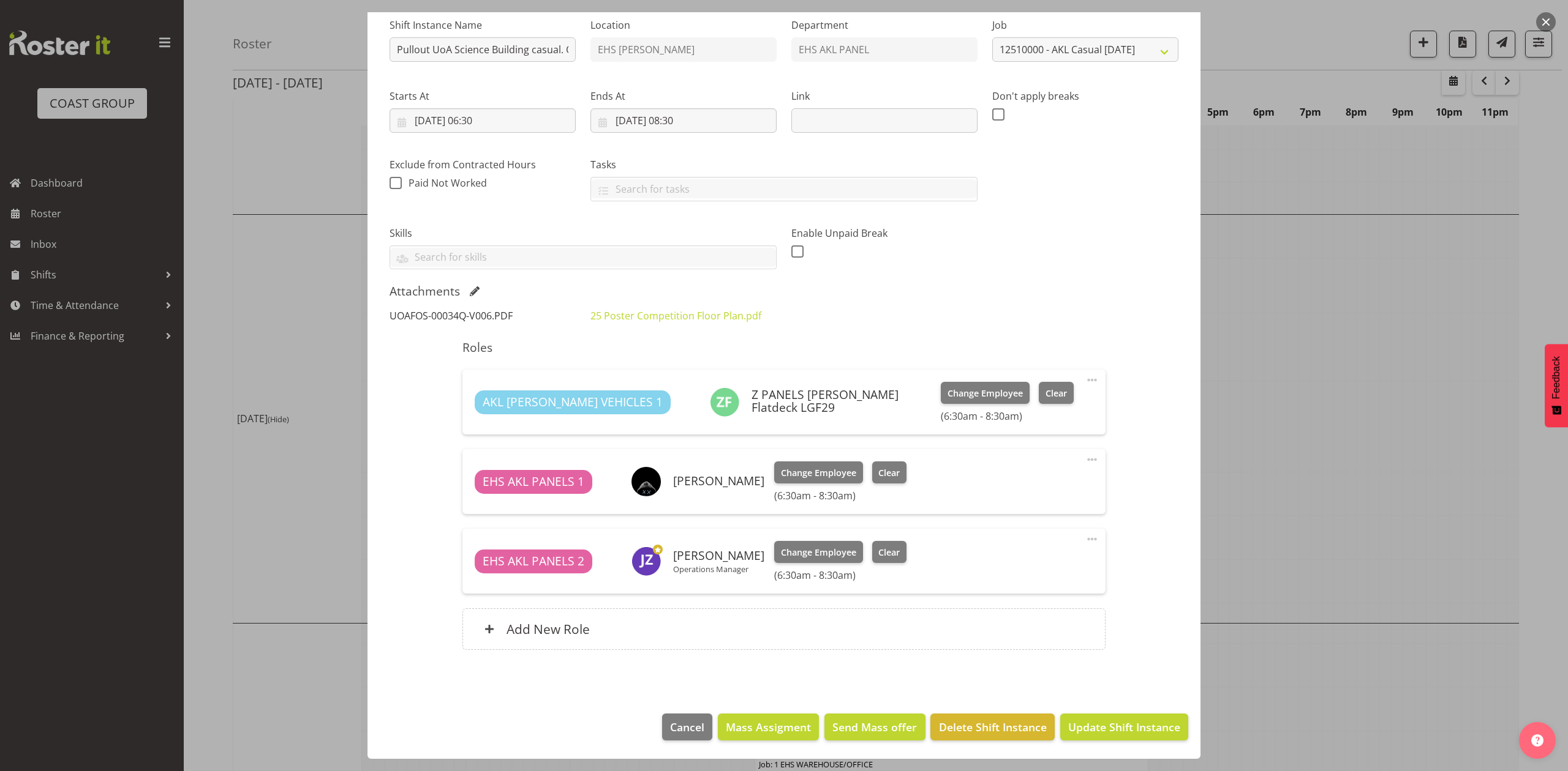
click at [484, 317] on link "UOAFOS-00034Q-V006.PDF" at bounding box center [451, 316] width 123 height 13
click at [1260, 388] on div at bounding box center [784, 385] width 1568 height 771
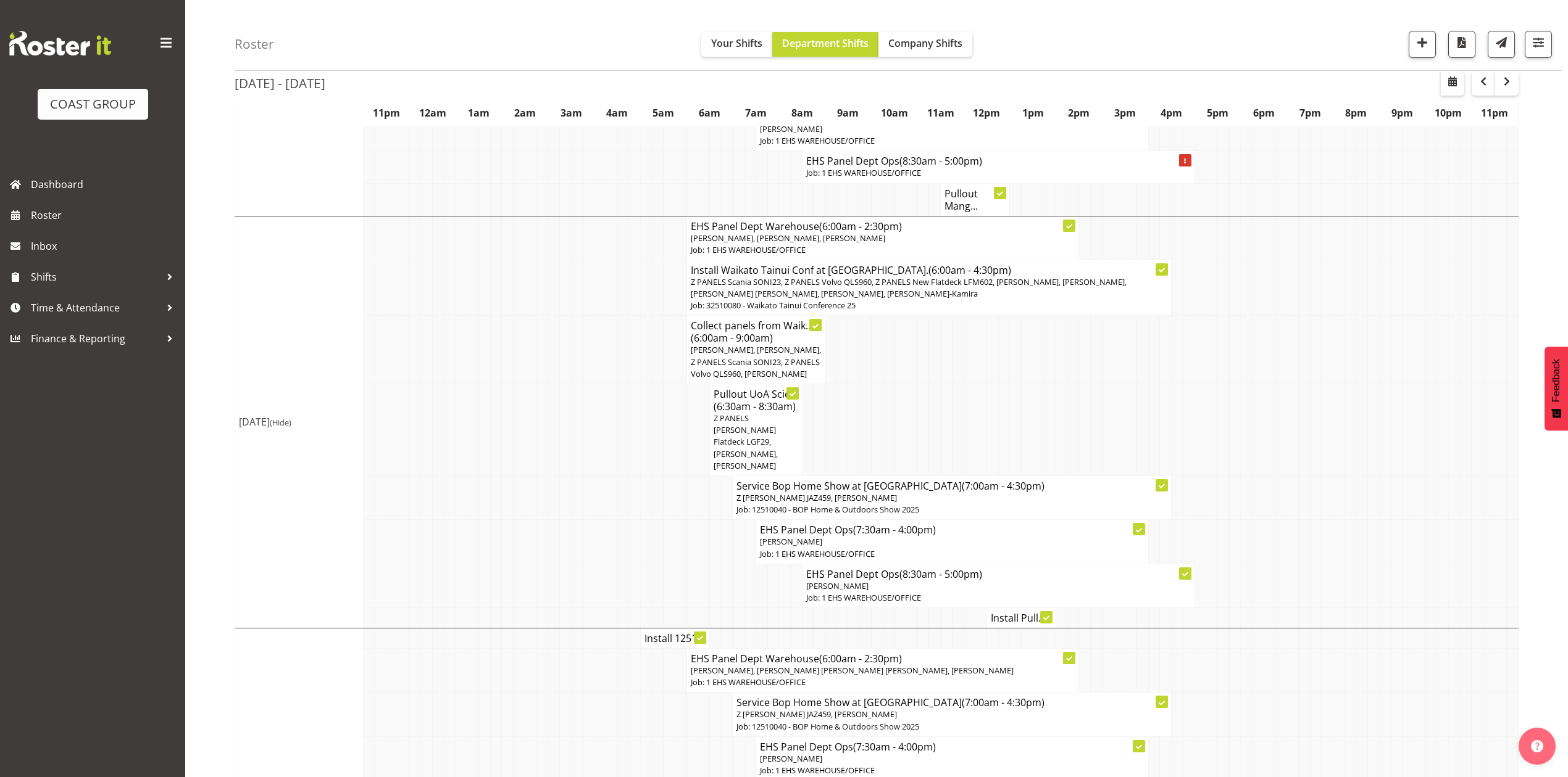
click at [948, 407] on td at bounding box center [946, 430] width 11 height 92
click at [793, 402] on span "(6:30am - 8:30am)" at bounding box center [754, 406] width 82 height 13
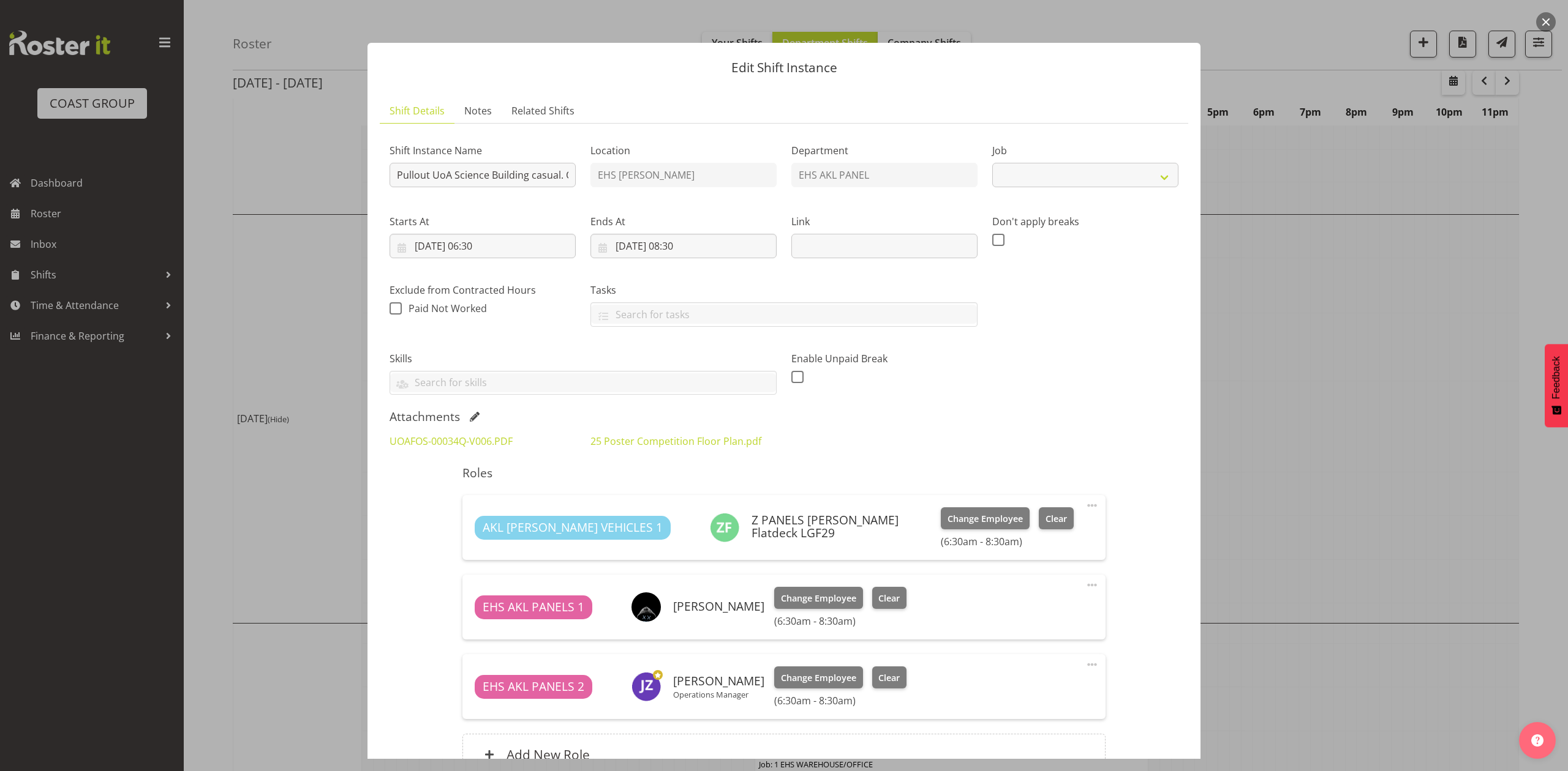
select select "8654"
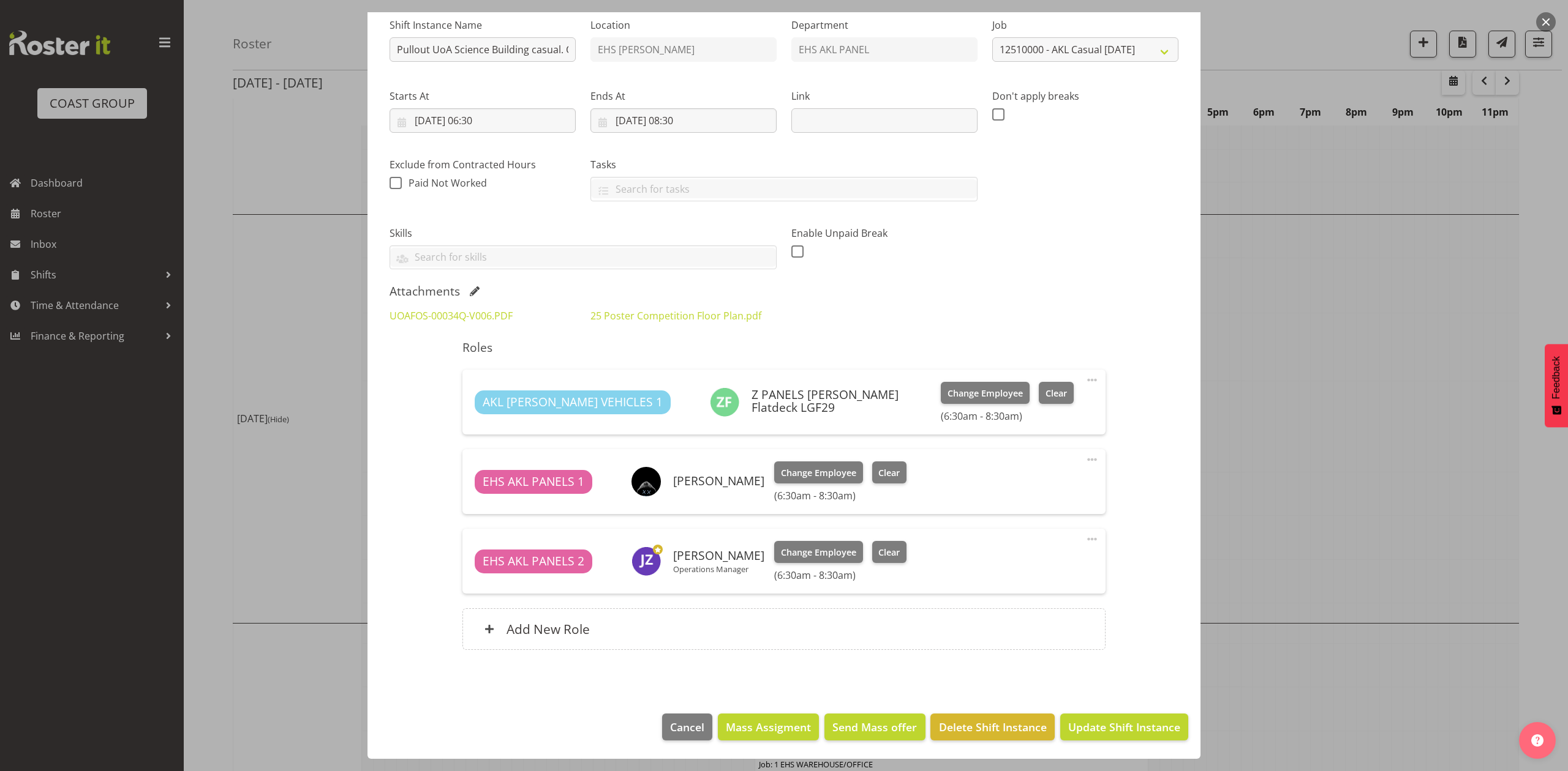
click at [1414, 338] on div at bounding box center [784, 385] width 1568 height 771
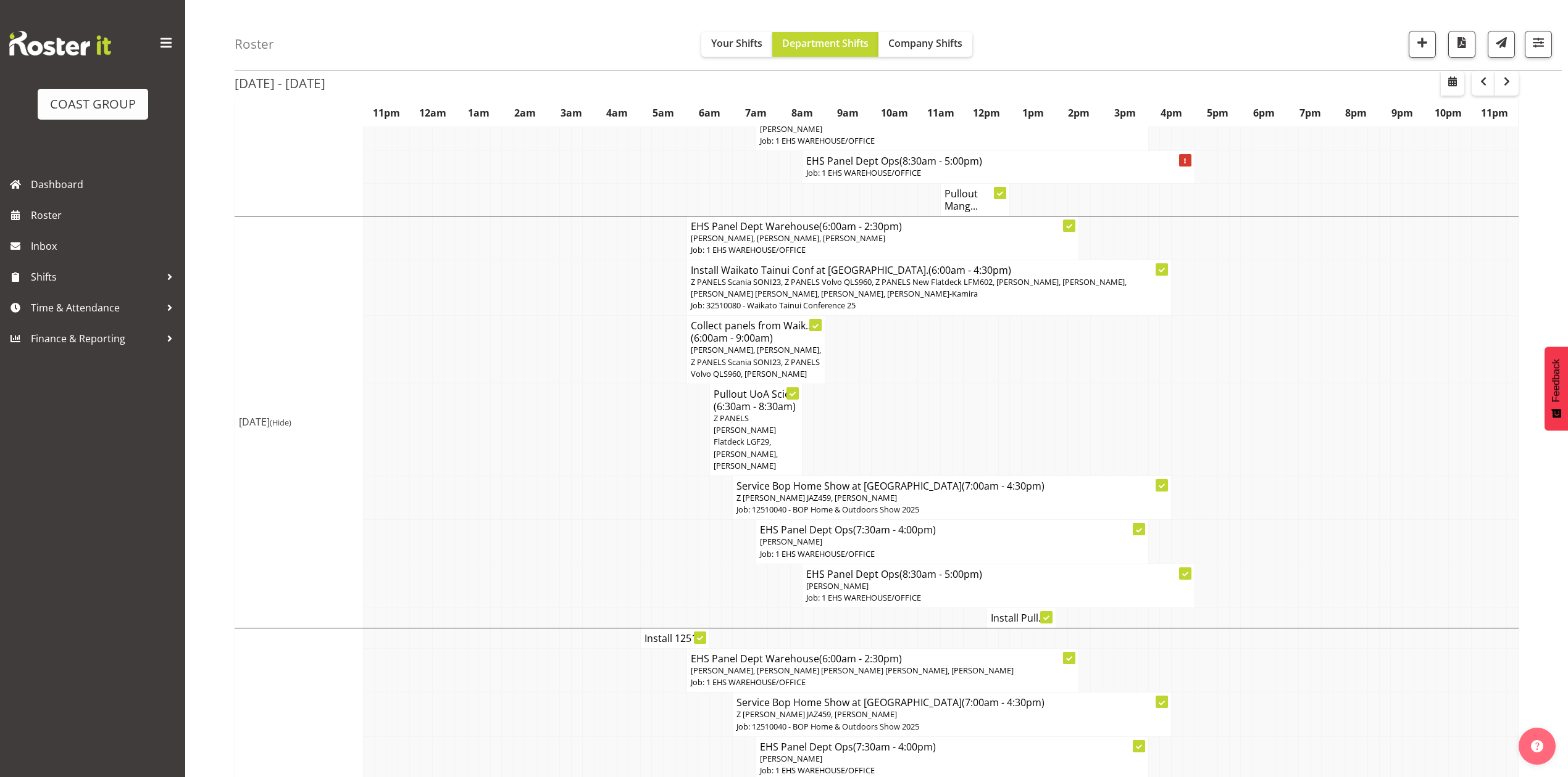
click at [1015, 612] on h4 "Install Pull..." at bounding box center [1021, 618] width 61 height 12
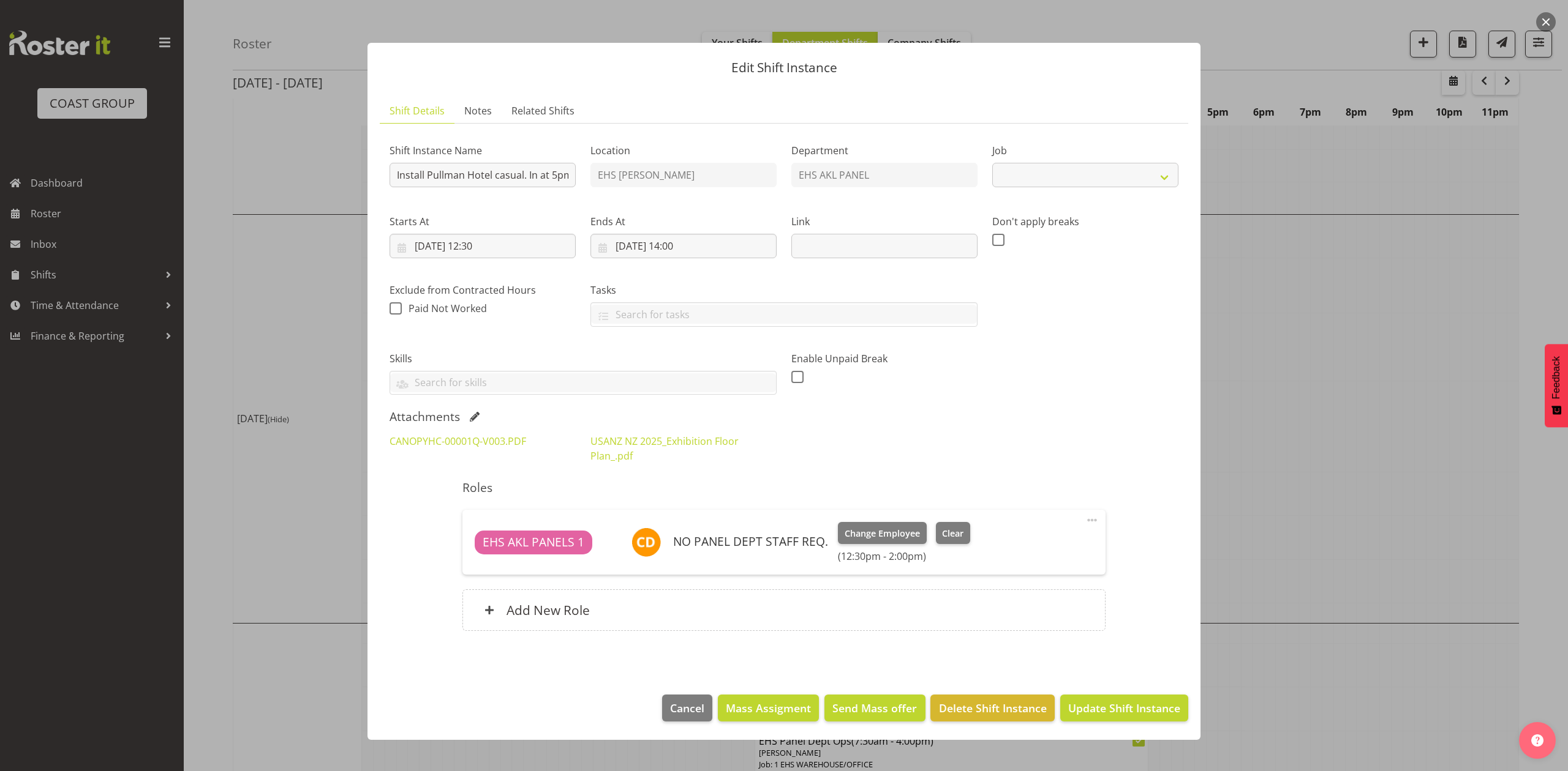
select select "8654"
click at [1407, 411] on div at bounding box center [784, 385] width 1568 height 771
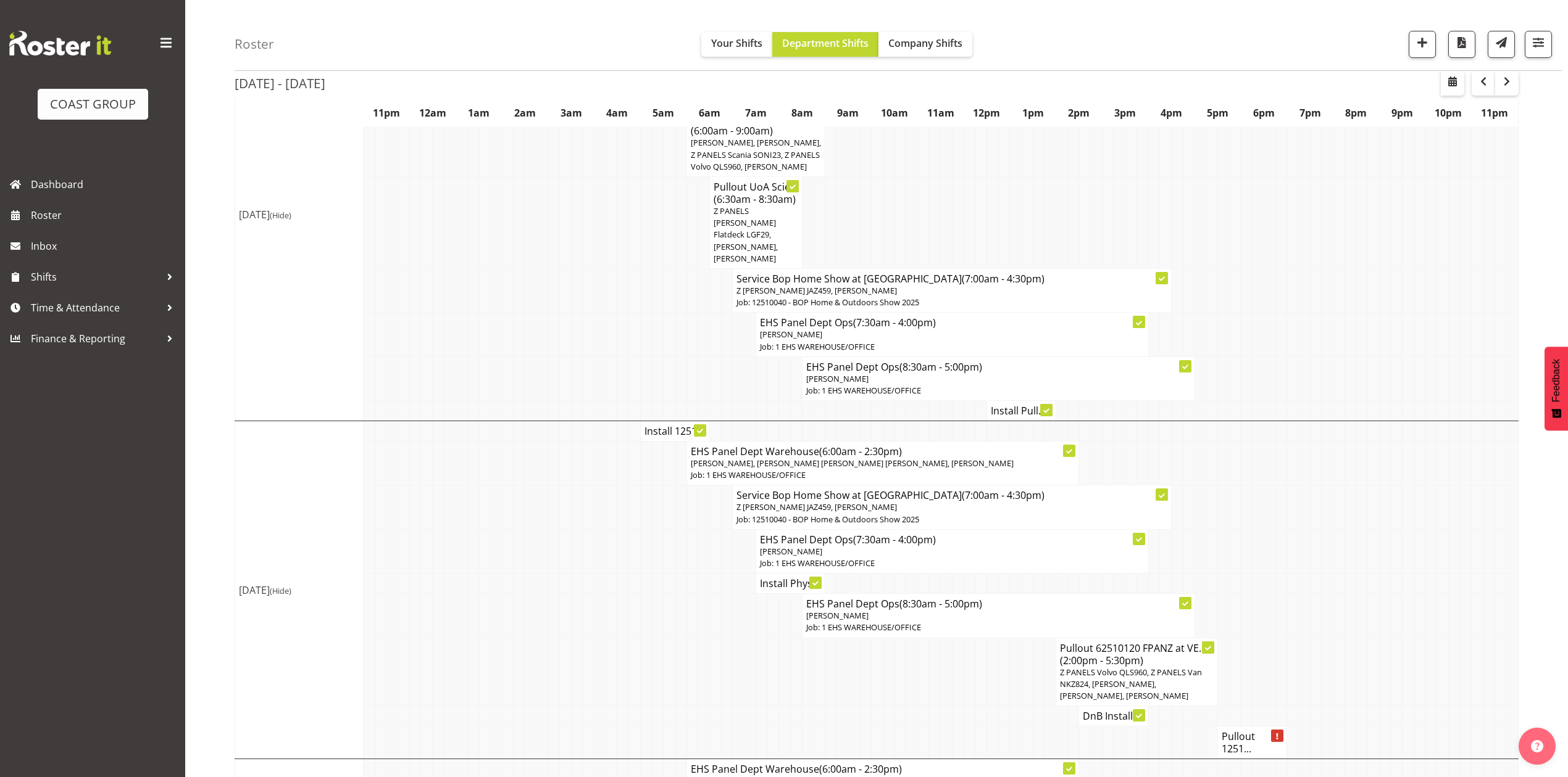
scroll to position [823, 0]
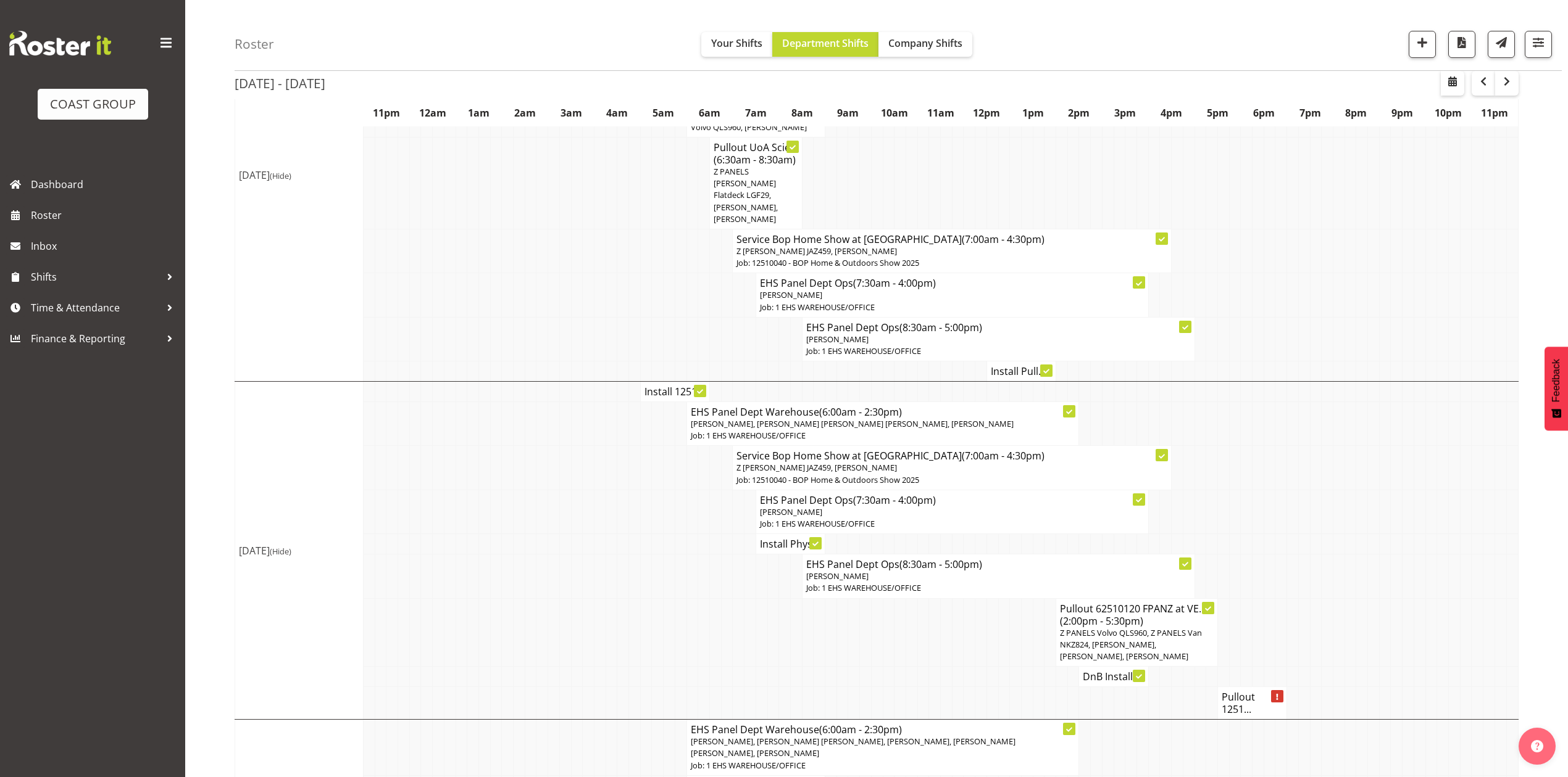
click at [666, 385] on h4 "Install 1251..." at bounding box center [675, 391] width 61 height 12
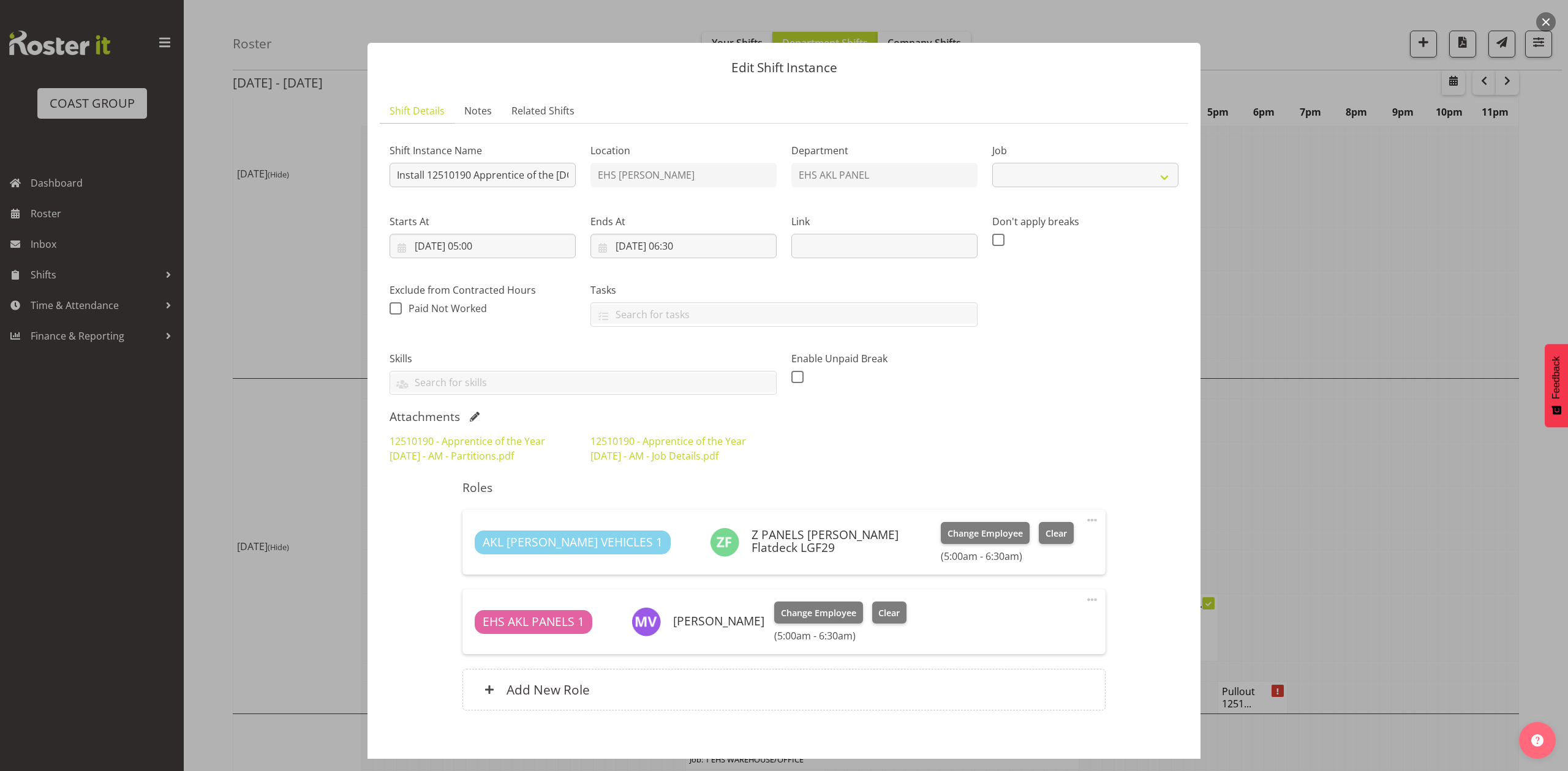
select select "10537"
click at [643, 452] on link "12510190 - Apprentice of the Year [DATE] - AM - Job Details.pdf" at bounding box center [668, 448] width 155 height 28
click at [484, 448] on link "12510190 - Apprentice of the Year [DATE] - AM - Partitions.pdf" at bounding box center [467, 448] width 155 height 28
click at [390, 434] on link "12510190 - Apprentice of the Year [DATE] - AM - Partitions.pdf" at bounding box center [467, 448] width 155 height 28
drag, startPoint x: 1466, startPoint y: 248, endPoint x: 1473, endPoint y: 248, distance: 7.0
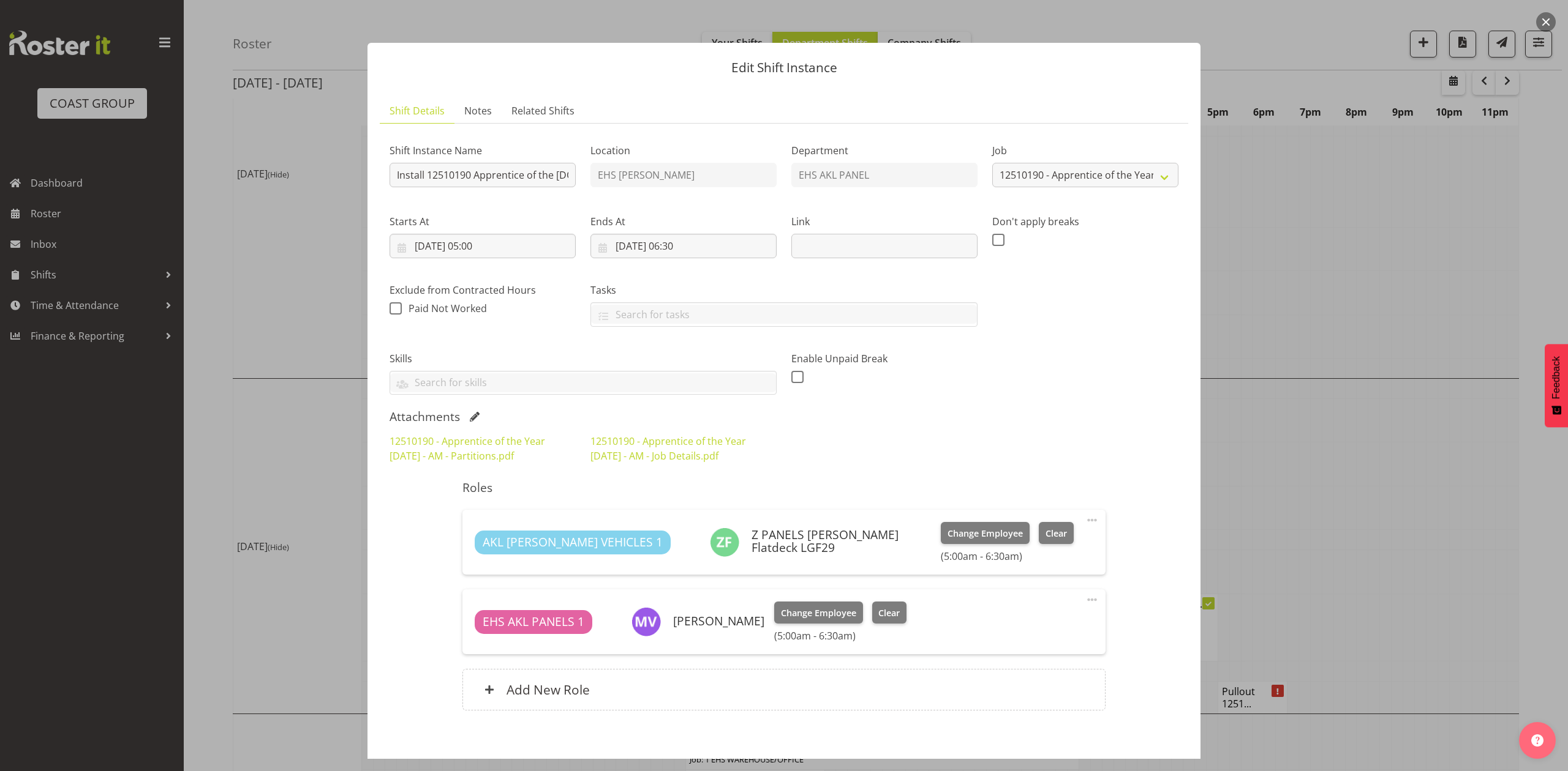
click at [1466, 248] on div at bounding box center [784, 385] width 1568 height 771
